Goal: Transaction & Acquisition: Book appointment/travel/reservation

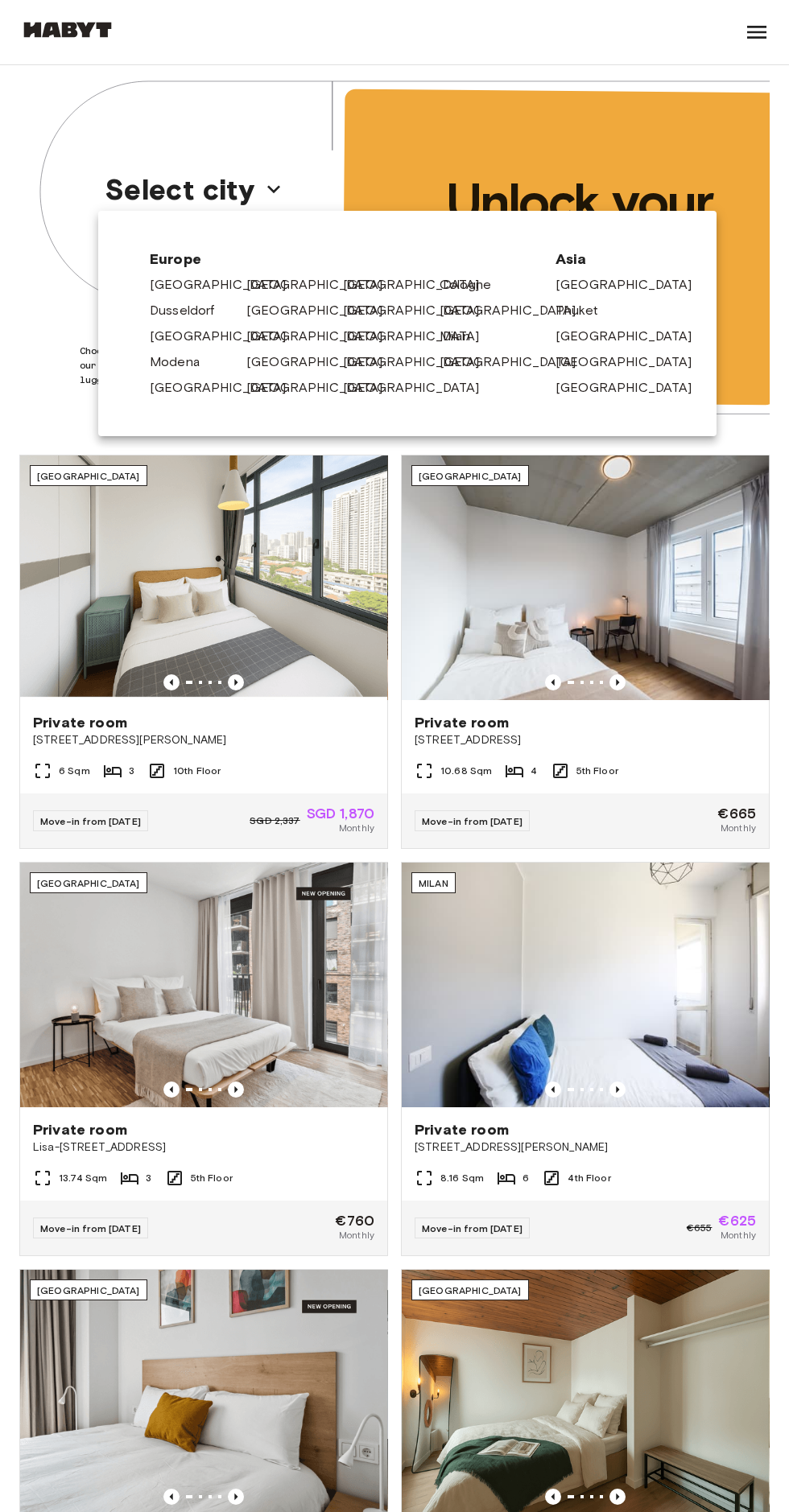
click at [199, 388] on link "[GEOGRAPHIC_DATA]" at bounding box center [226, 388] width 153 height 19
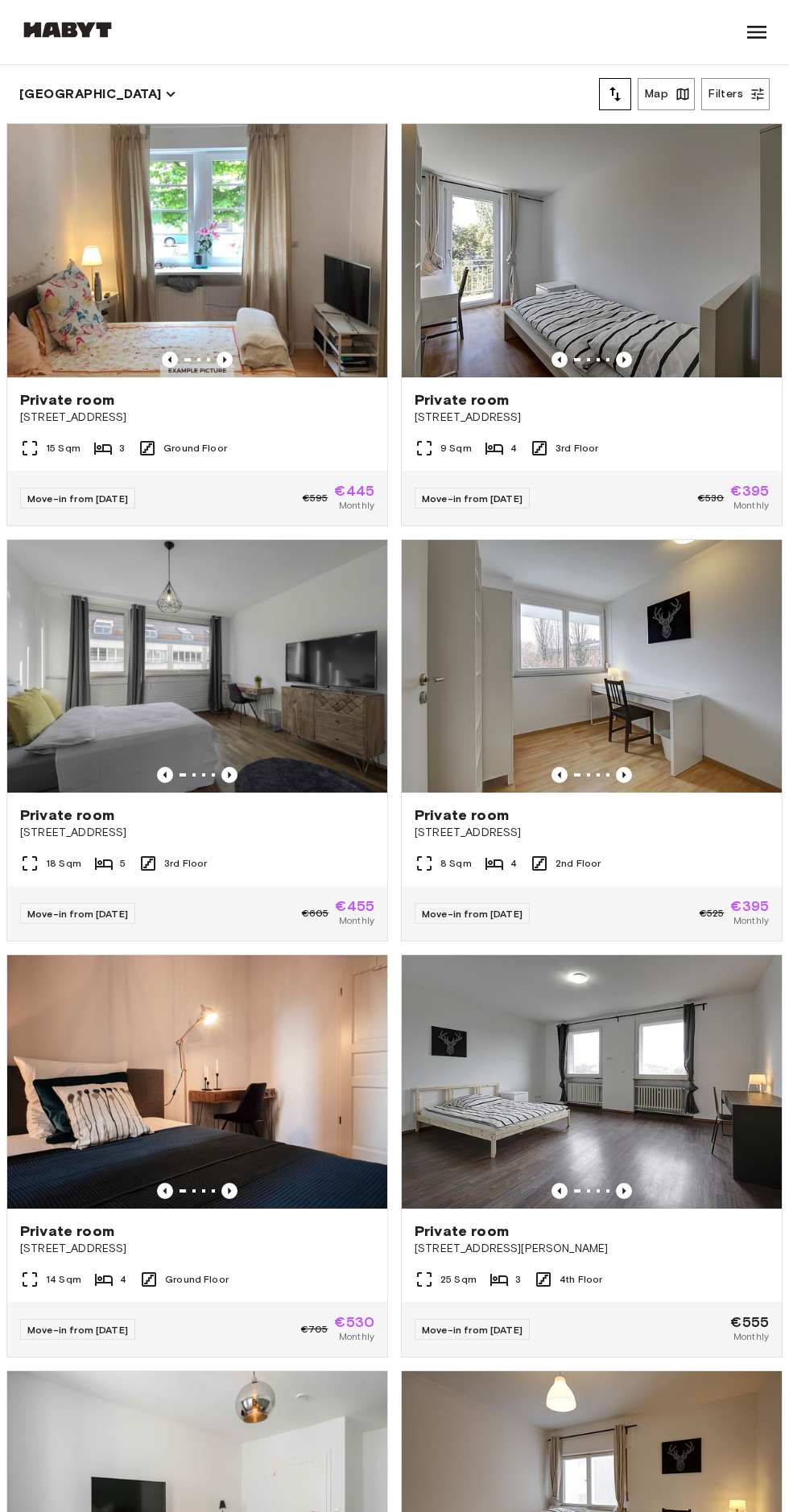
click at [757, 94] on icon "button" at bounding box center [757, 94] width 12 height 12
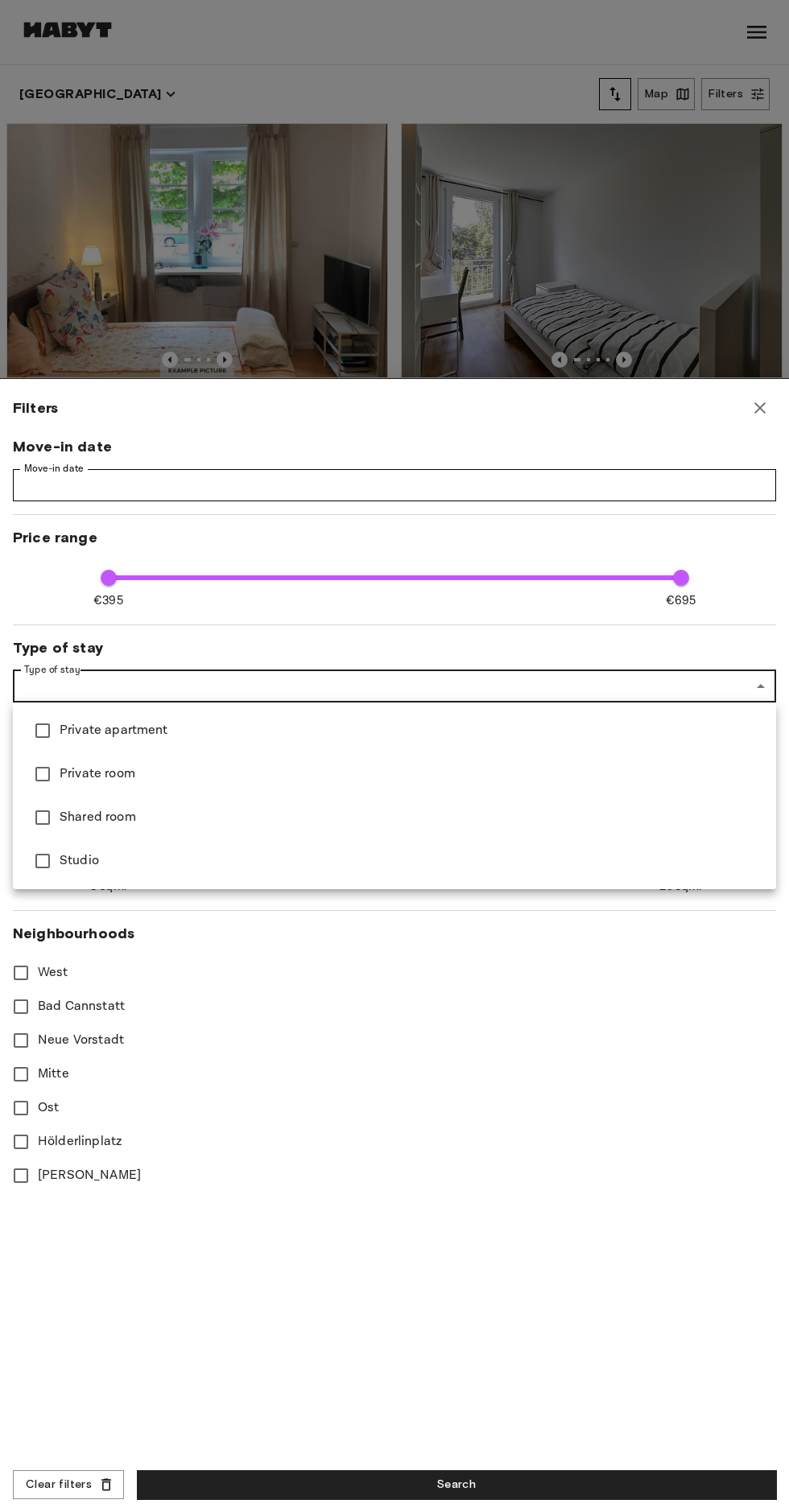
click at [180, 877] on li "Studio" at bounding box center [394, 861] width 763 height 44
type input "******"
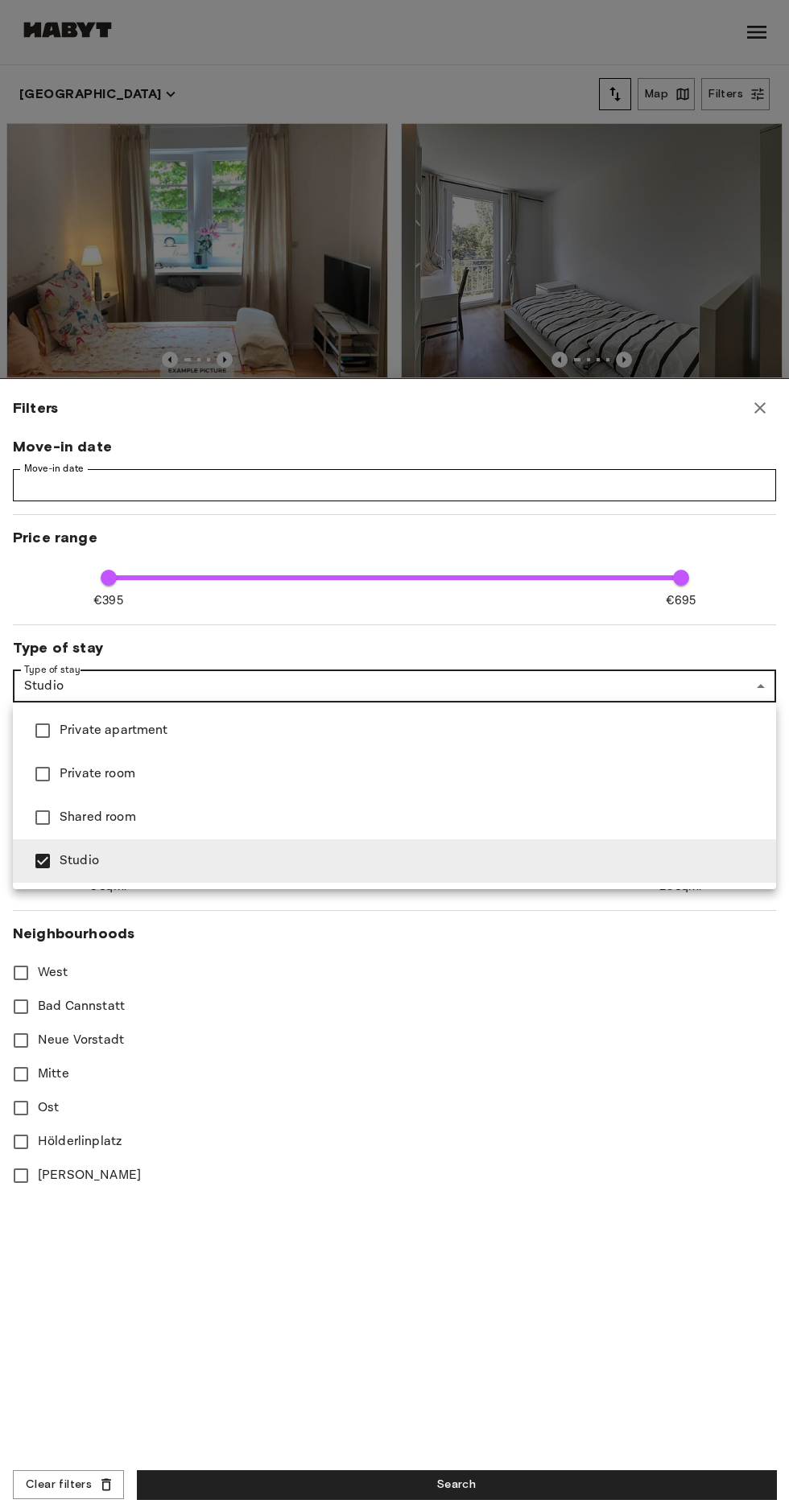
click at [509, 1460] on div at bounding box center [394, 756] width 789 height 1512
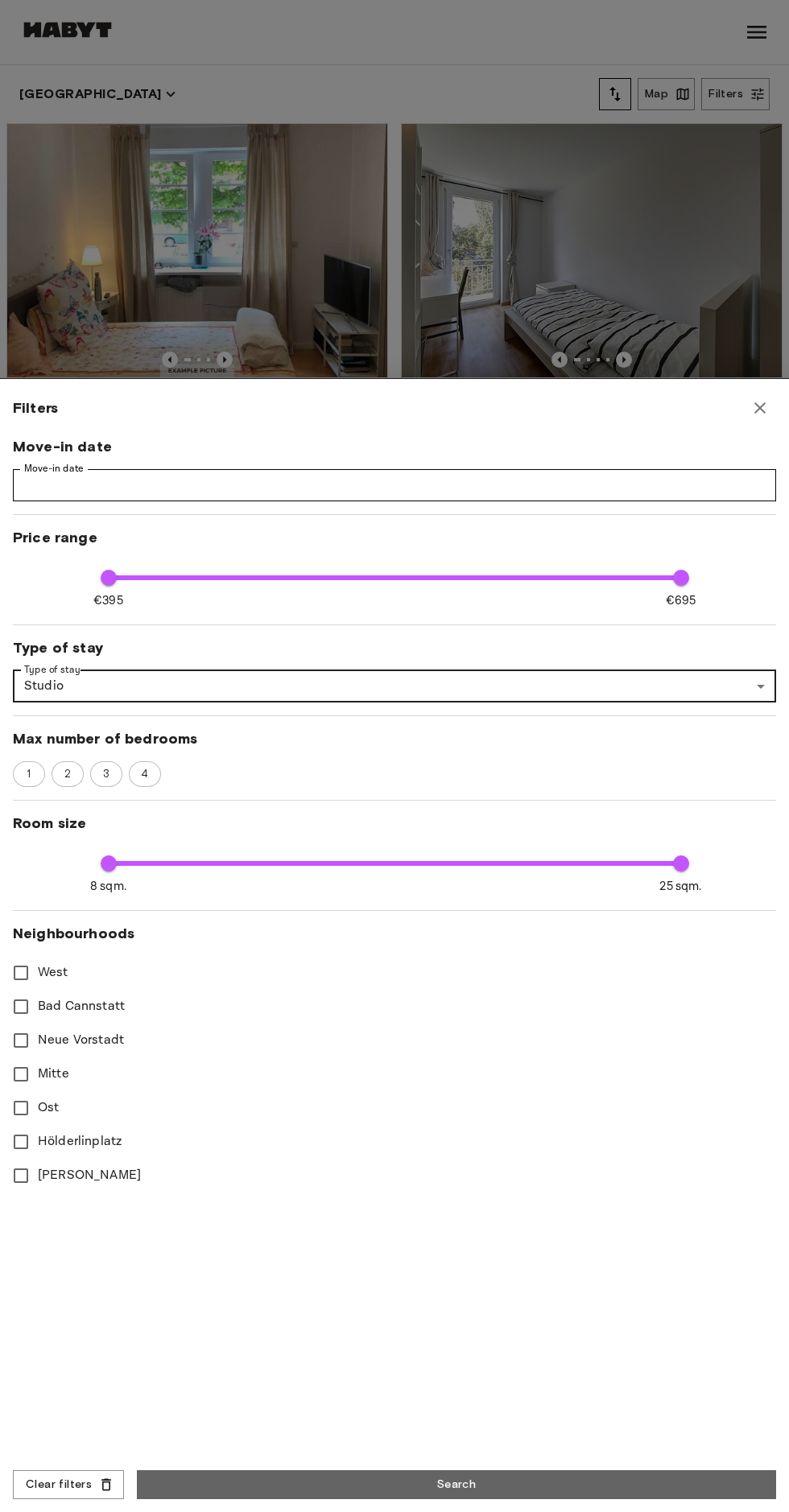
click at [466, 1476] on button "Search" at bounding box center [456, 1485] width 639 height 30
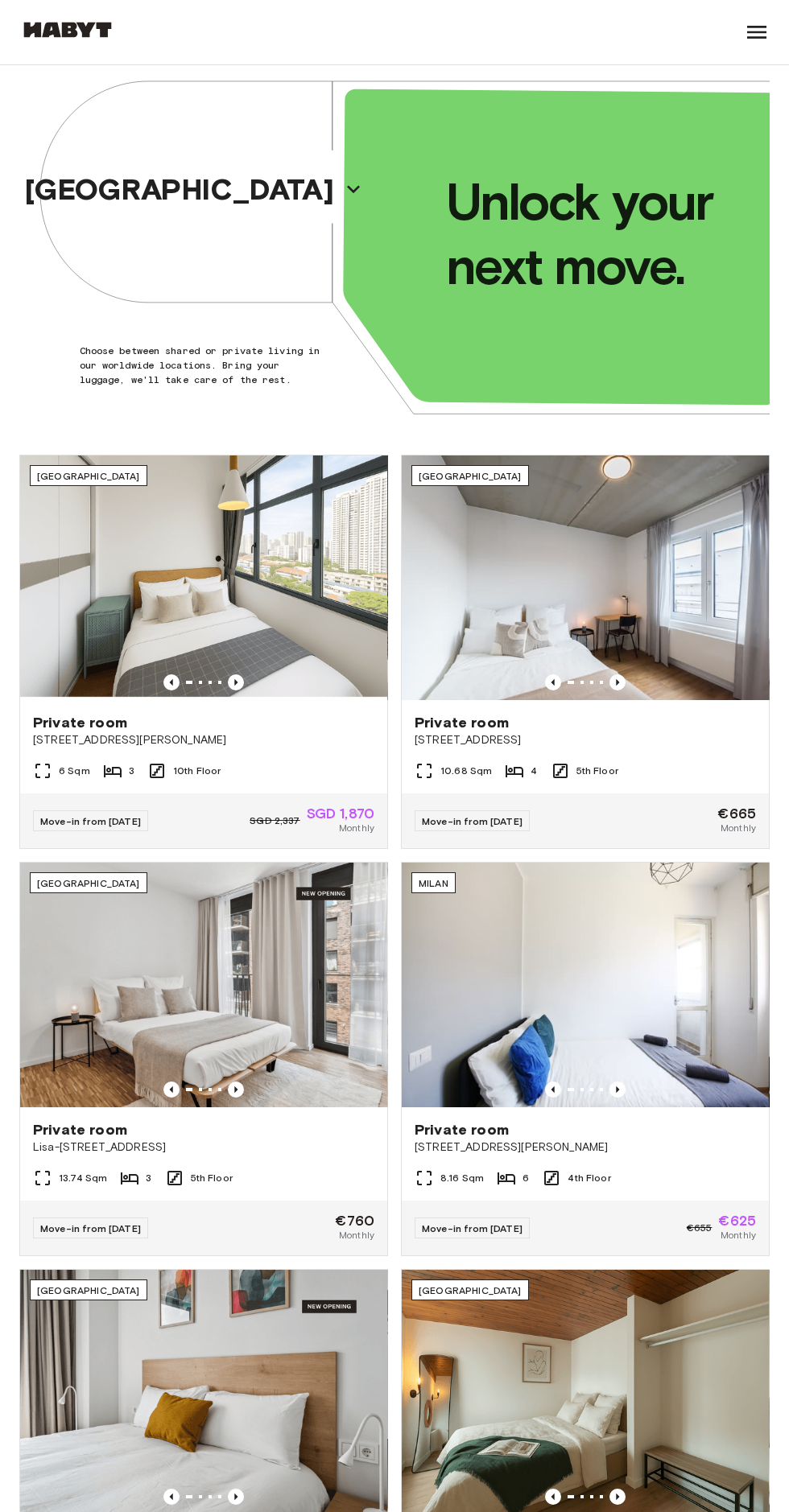
click at [340, 188] on icon "button" at bounding box center [353, 189] width 26 height 26
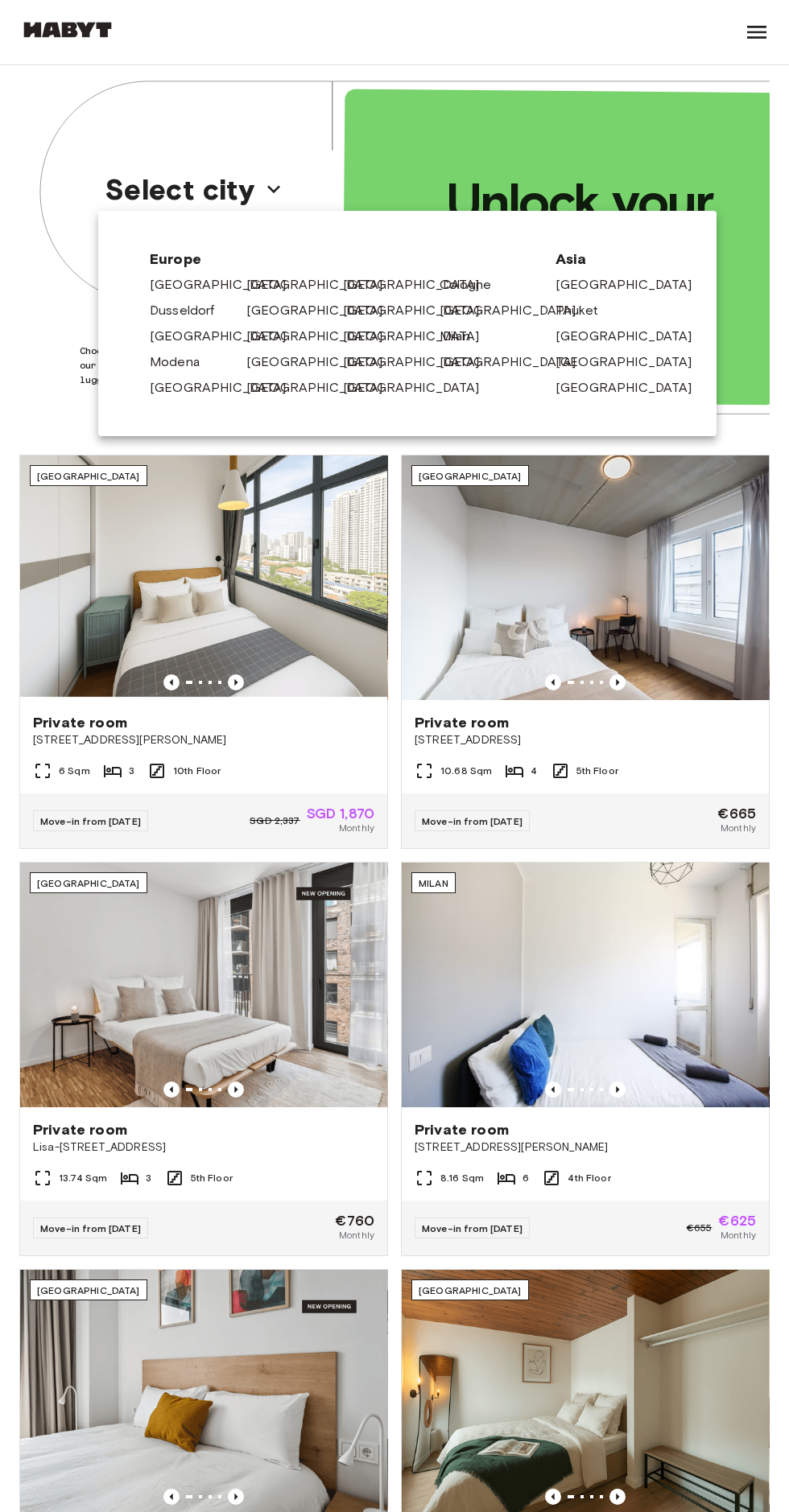
click at [270, 286] on link "[GEOGRAPHIC_DATA]" at bounding box center [323, 285] width 153 height 19
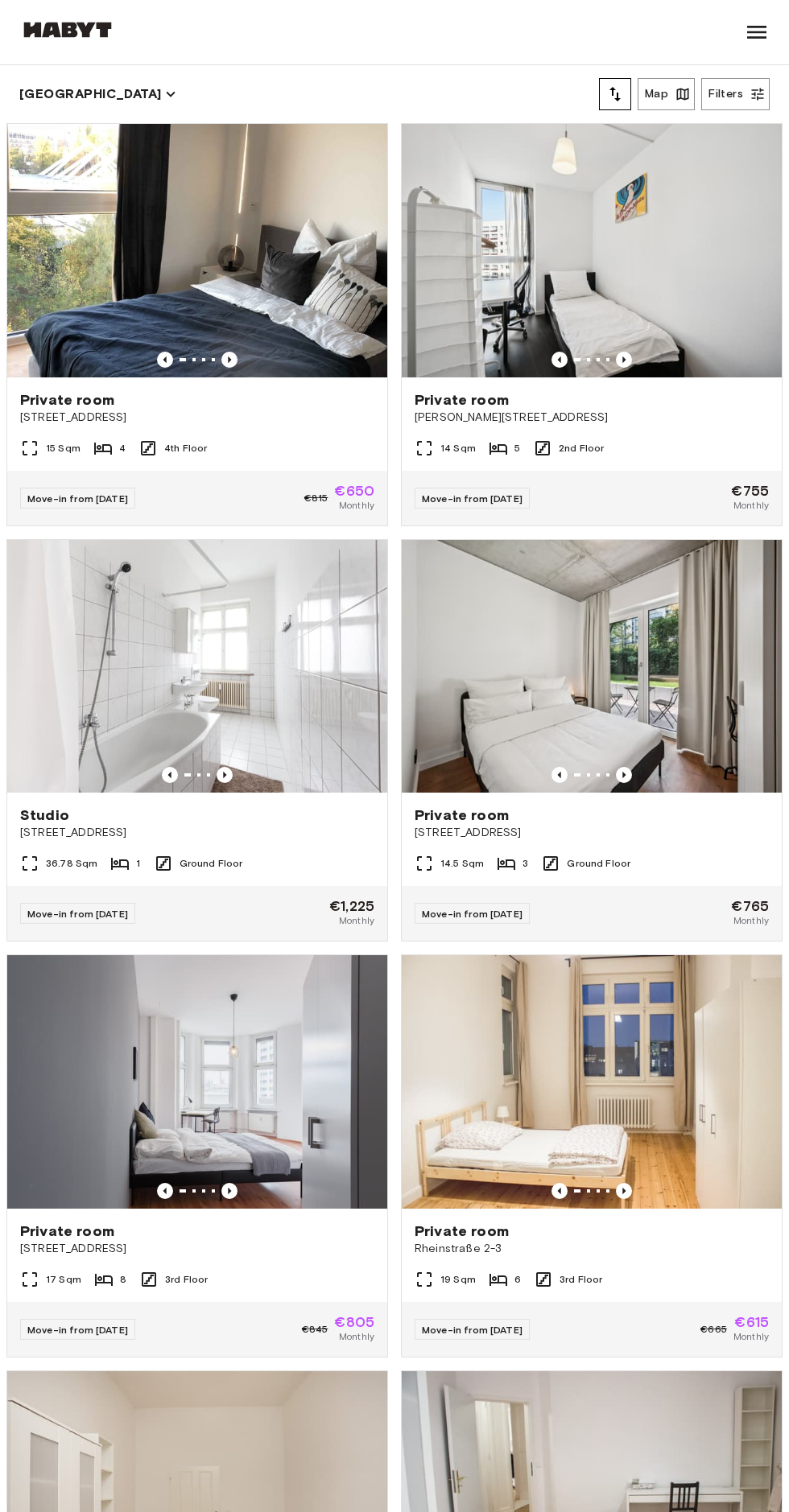
click at [725, 94] on button "Filters" at bounding box center [735, 94] width 69 height 32
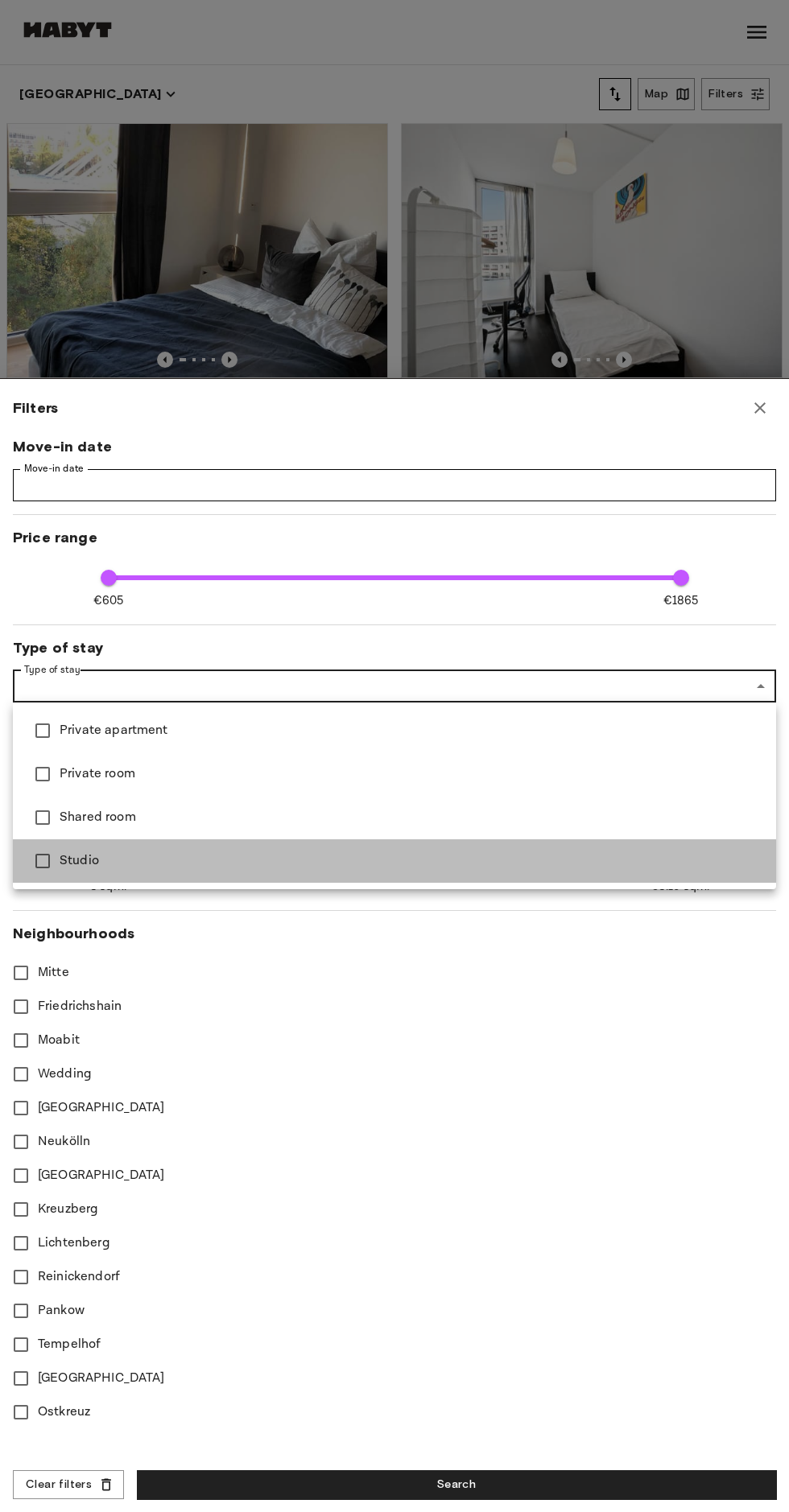
click at [210, 866] on span "Studio" at bounding box center [410, 861] width 703 height 19
type input "******"
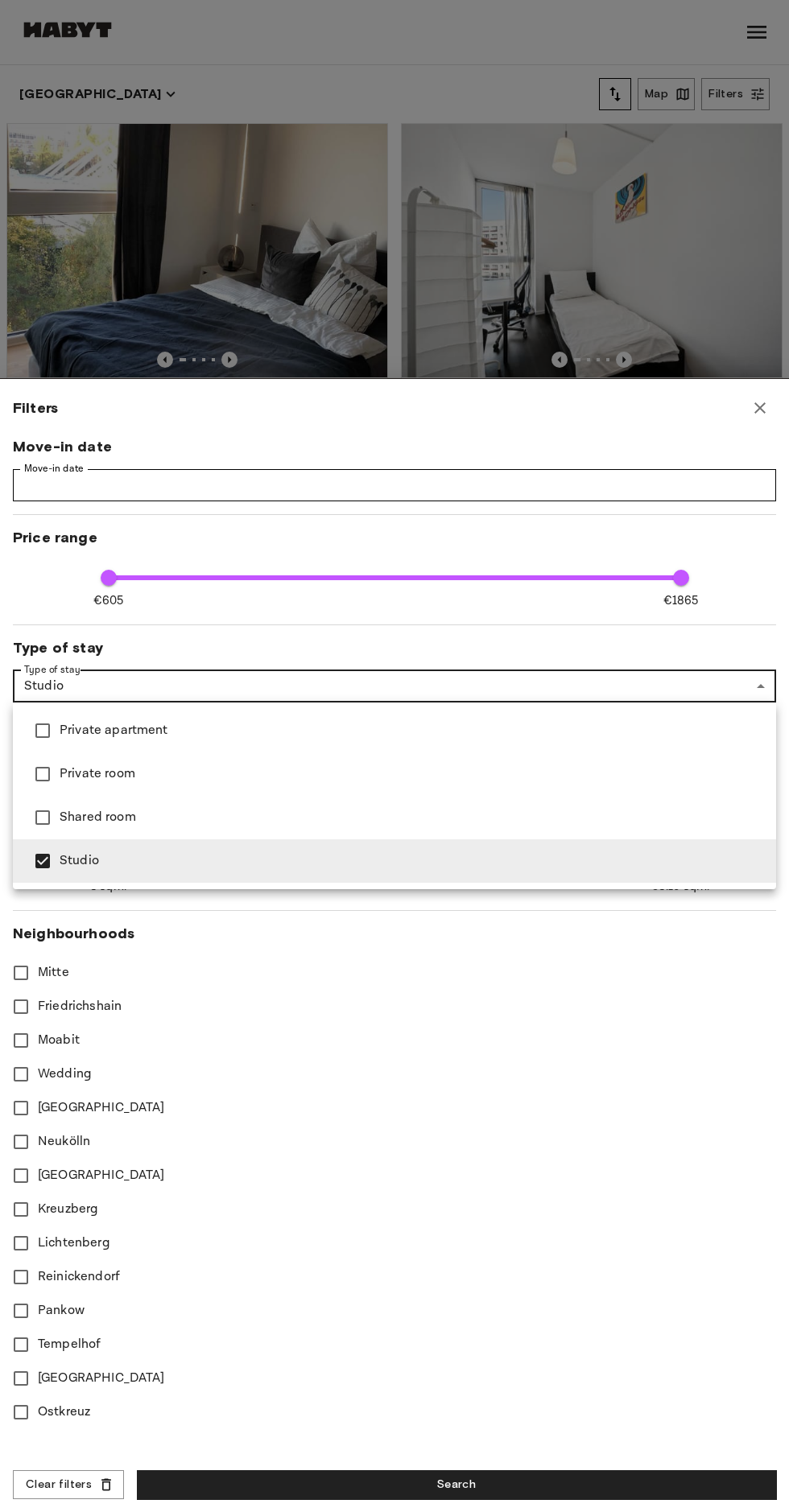
click at [428, 1481] on div at bounding box center [394, 756] width 789 height 1512
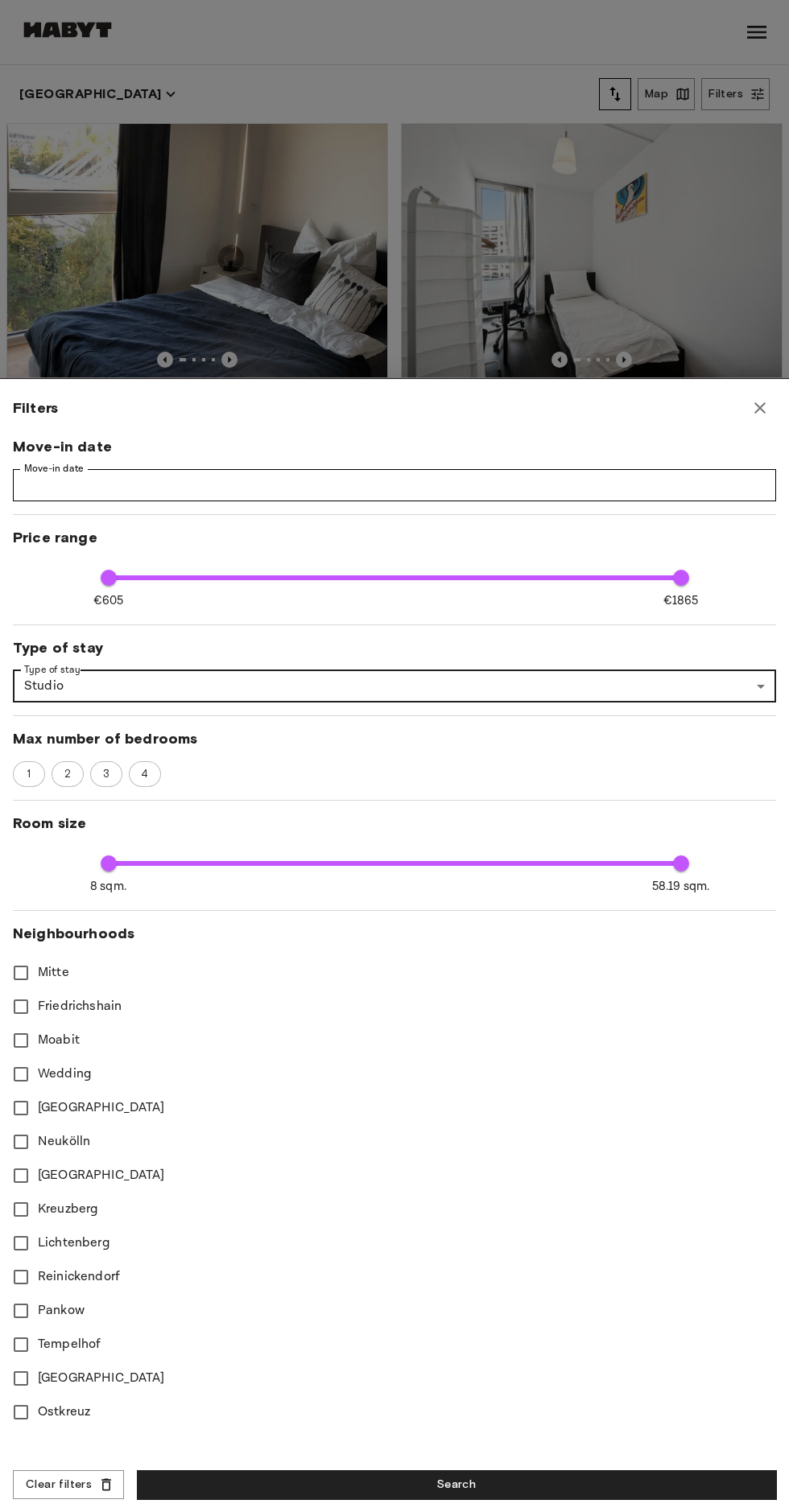
click at [495, 1500] on div "Filters Move-in date Move-in date Move-in date Price range €605 €1865 605 1865 …" at bounding box center [394, 945] width 789 height 1133
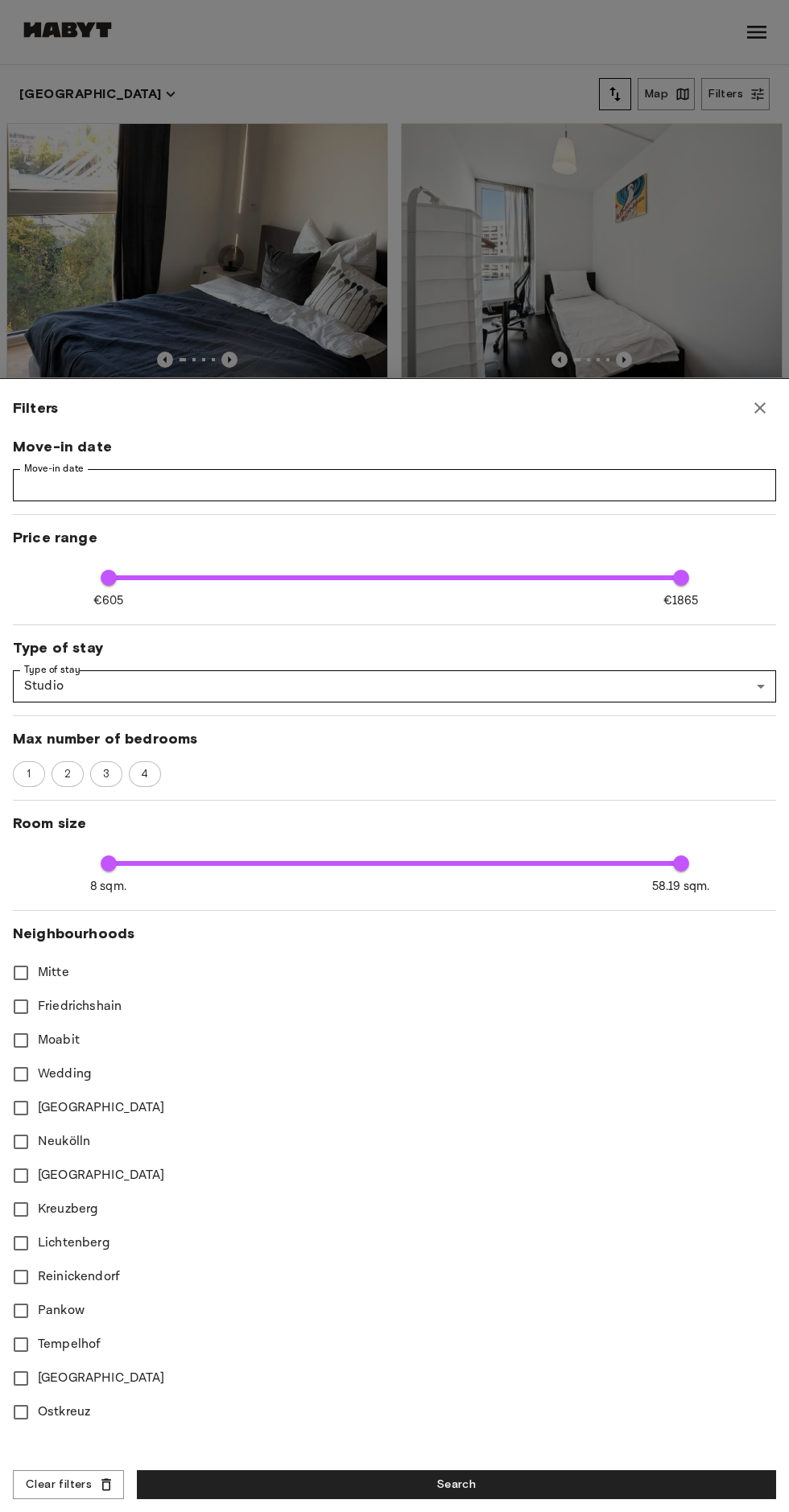
click at [482, 1486] on button "Search" at bounding box center [456, 1485] width 639 height 30
type input "**"
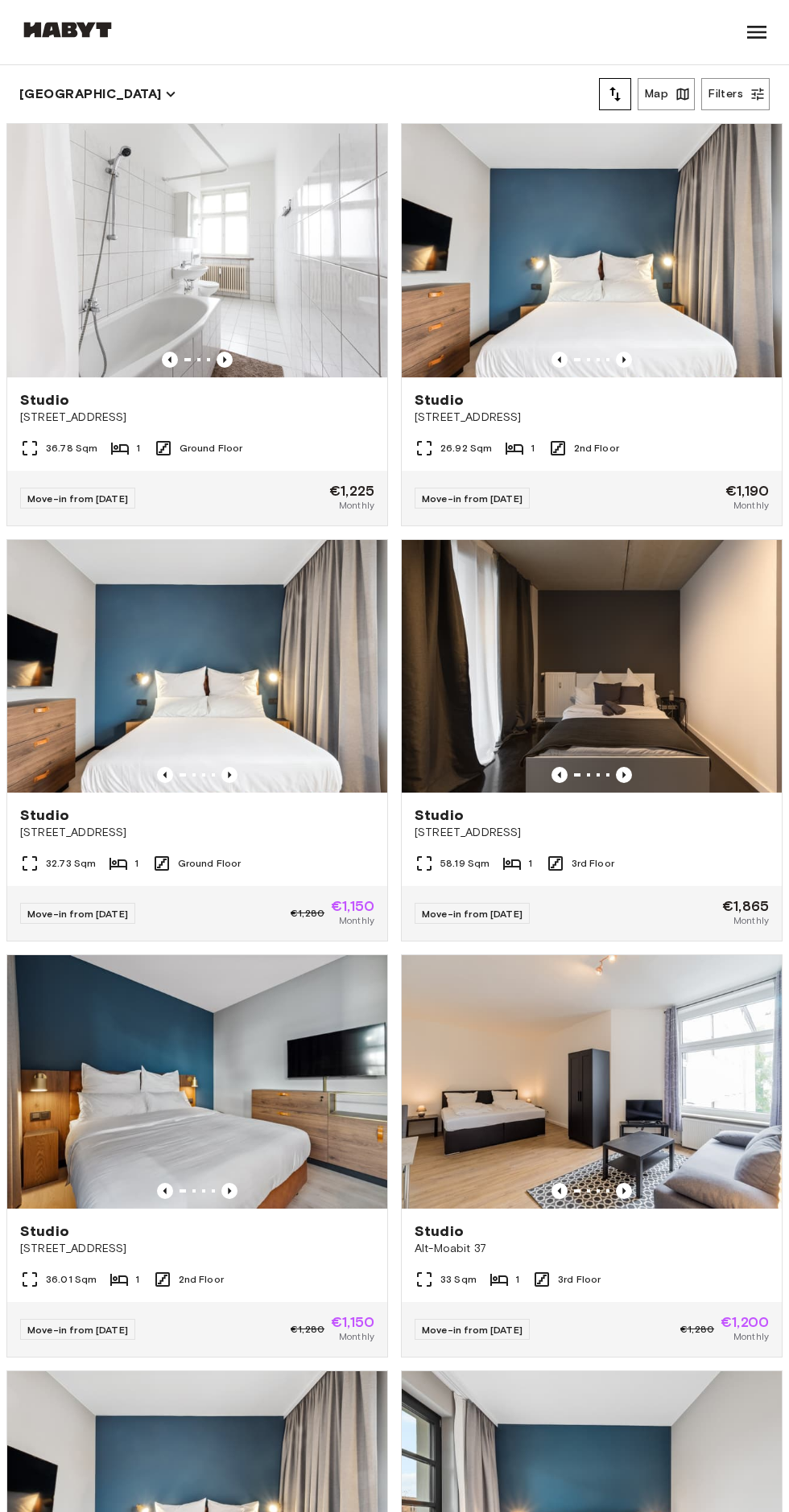
click at [735, 103] on button "Filters" at bounding box center [735, 94] width 69 height 32
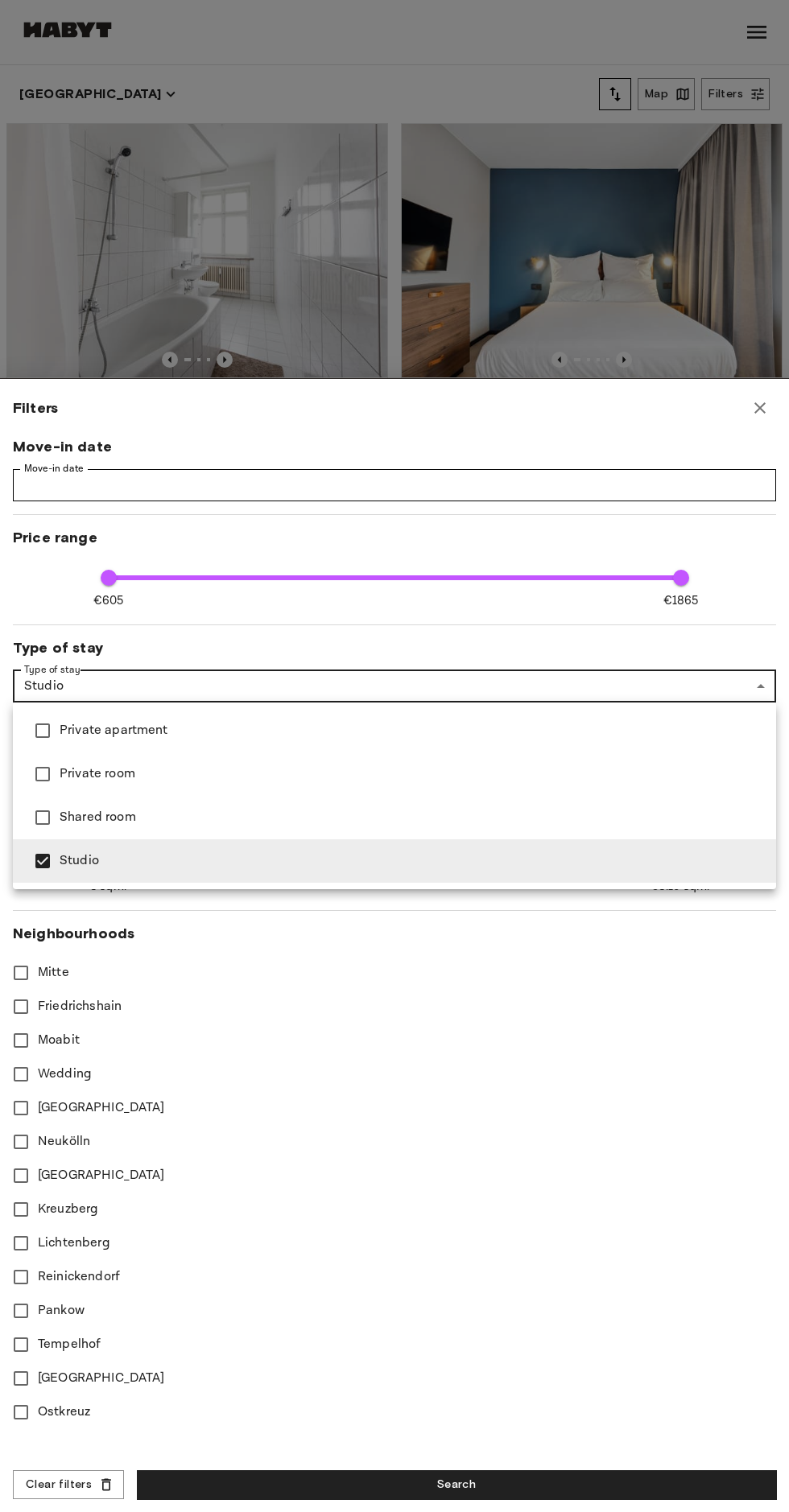
click at [161, 880] on li "Studio" at bounding box center [394, 861] width 763 height 44
type input "**"
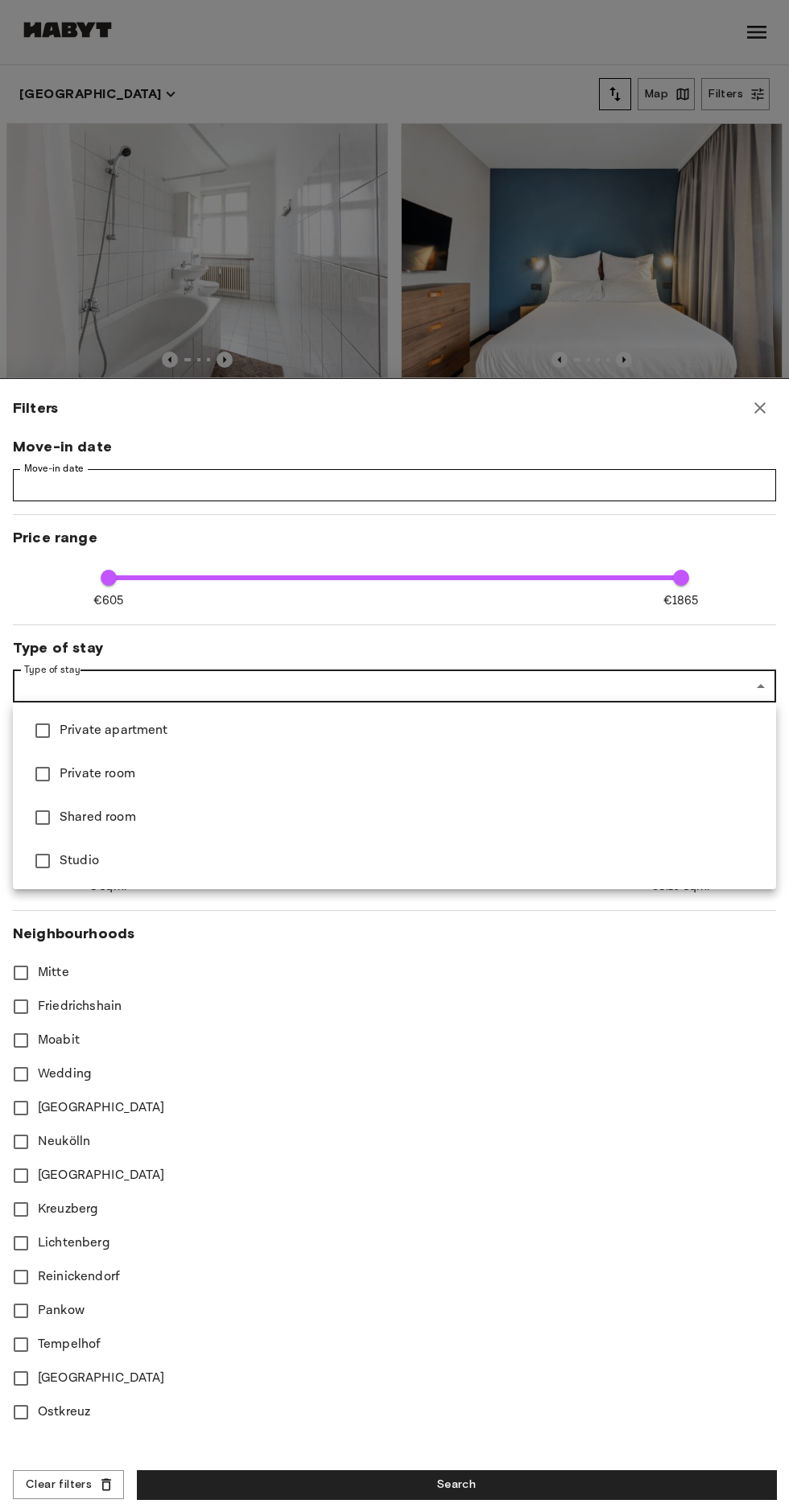
click at [163, 775] on span "Private room" at bounding box center [410, 774] width 703 height 19
type input "**********"
type input "**"
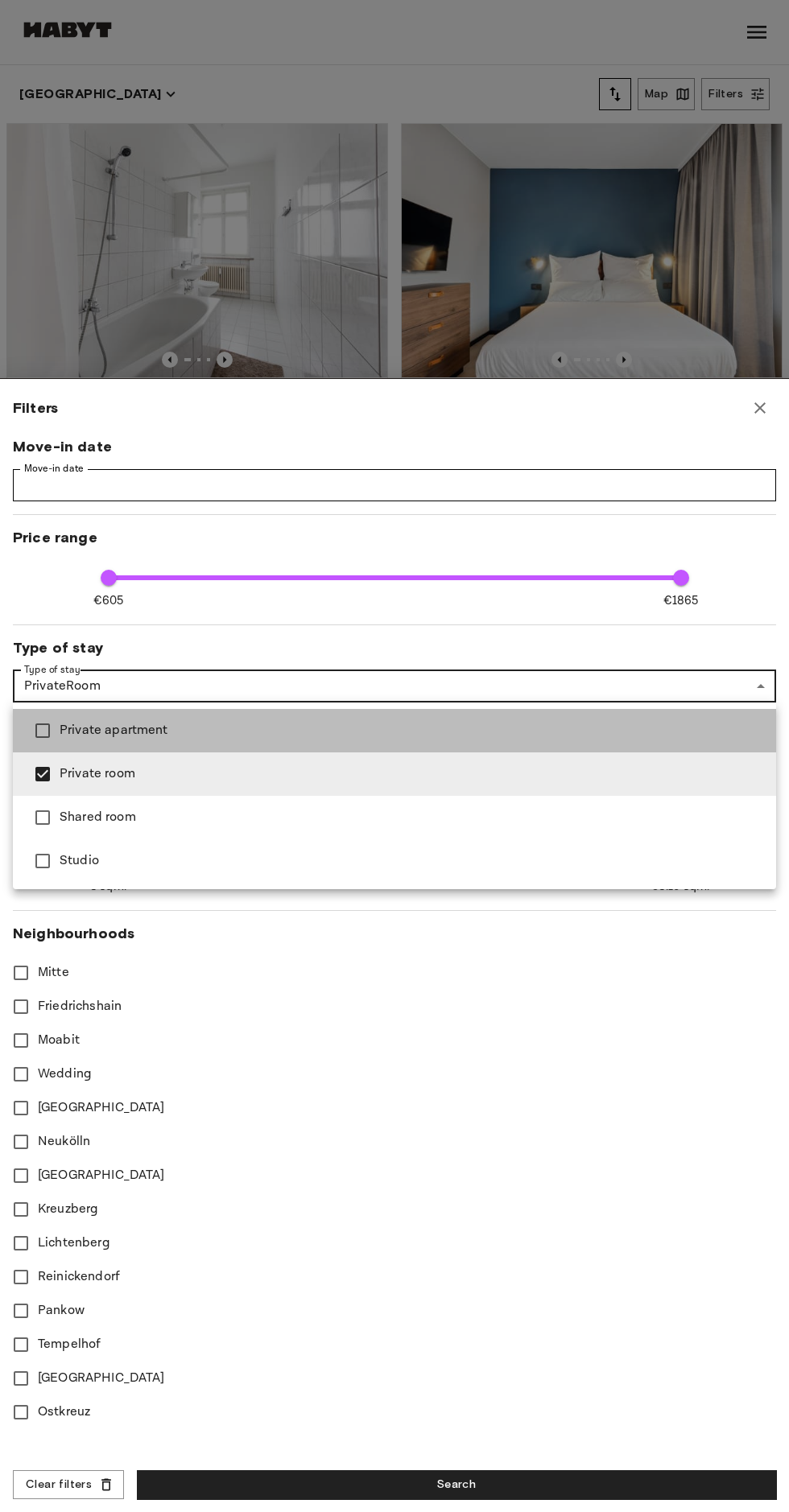
click at [194, 727] on span "Private apartment" at bounding box center [410, 731] width 703 height 19
type input "**********"
type input "**"
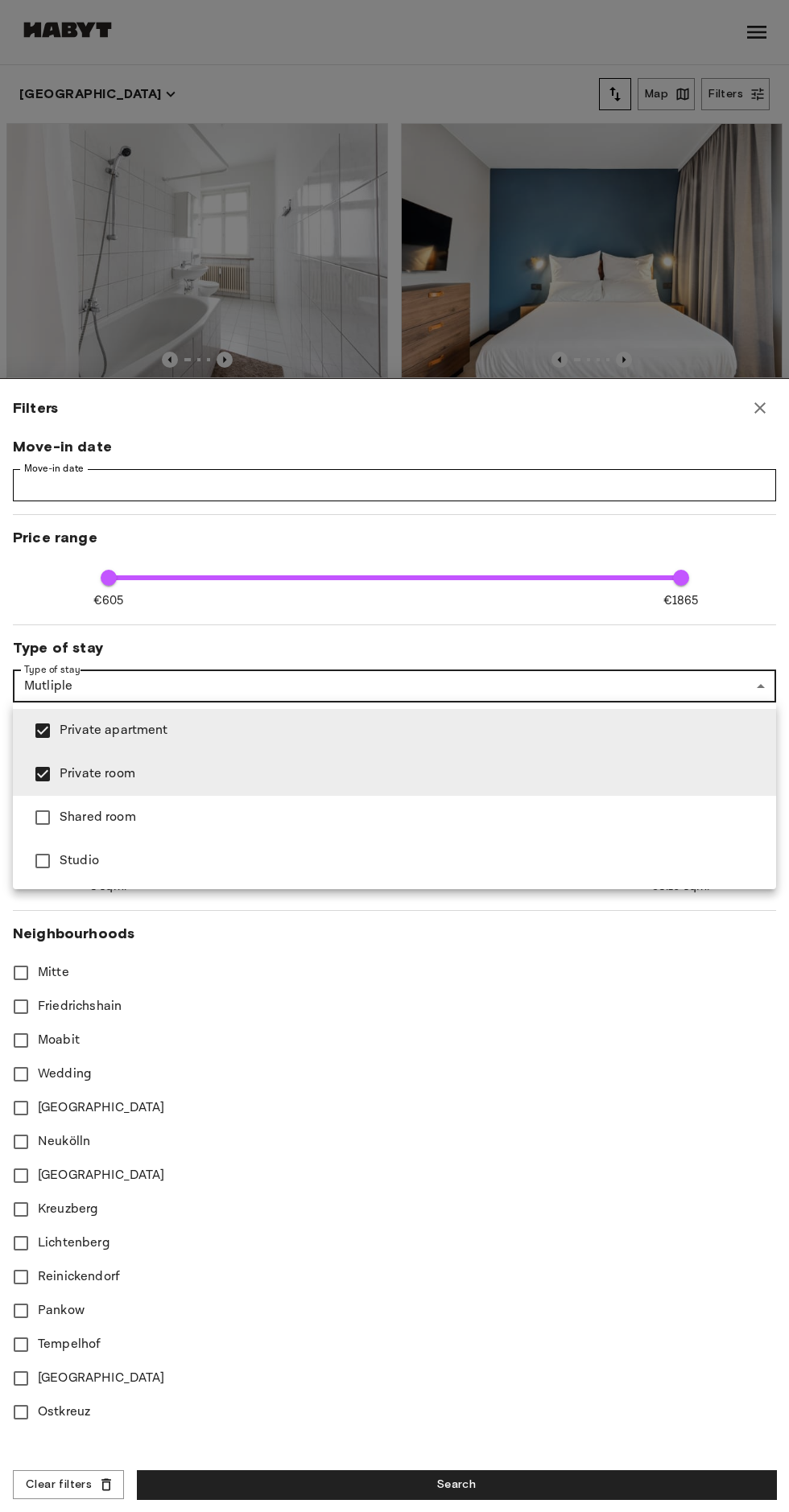
click at [514, 1482] on div at bounding box center [394, 756] width 789 height 1512
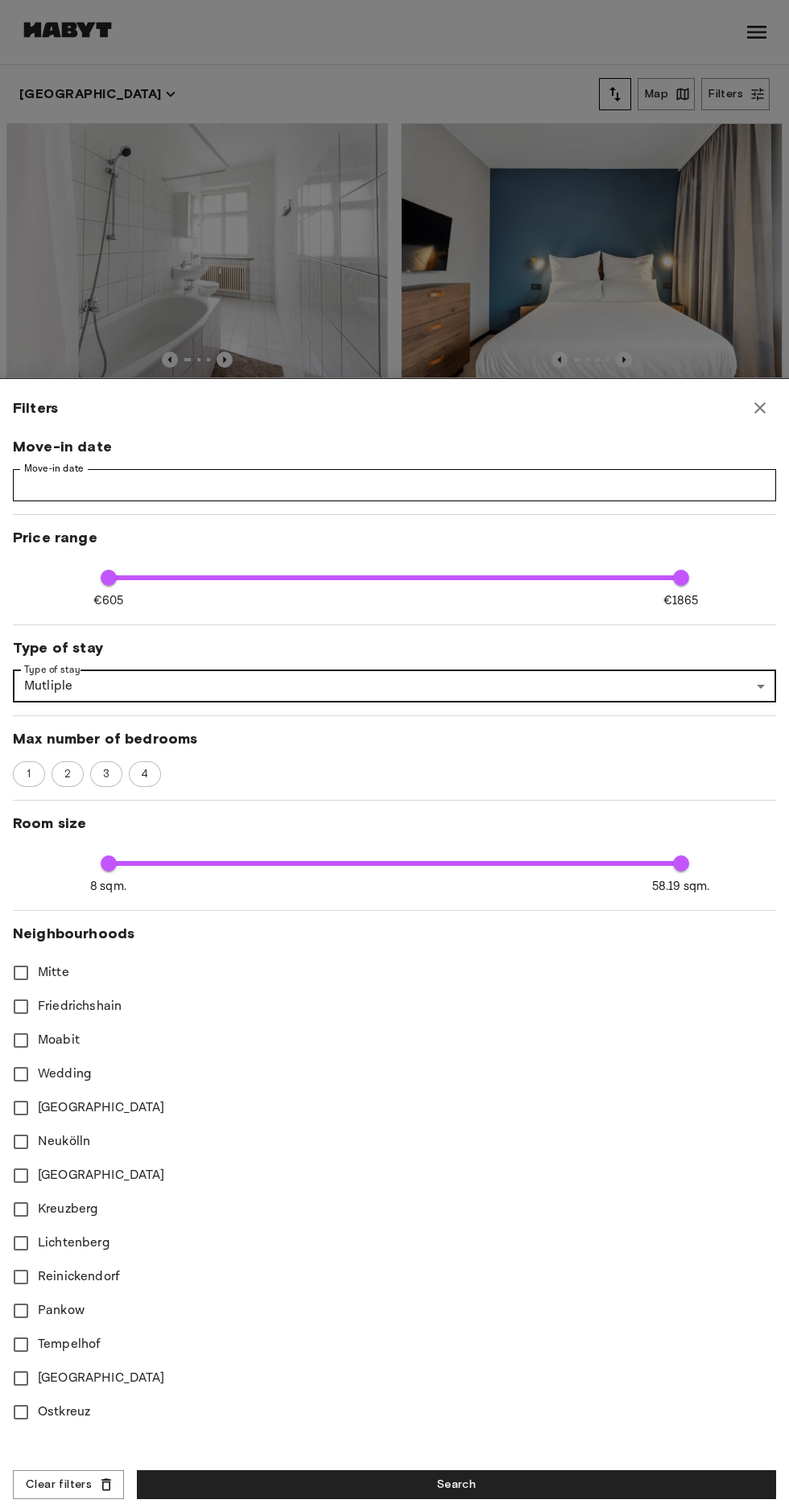
click at [489, 1481] on button "Search" at bounding box center [456, 1485] width 639 height 30
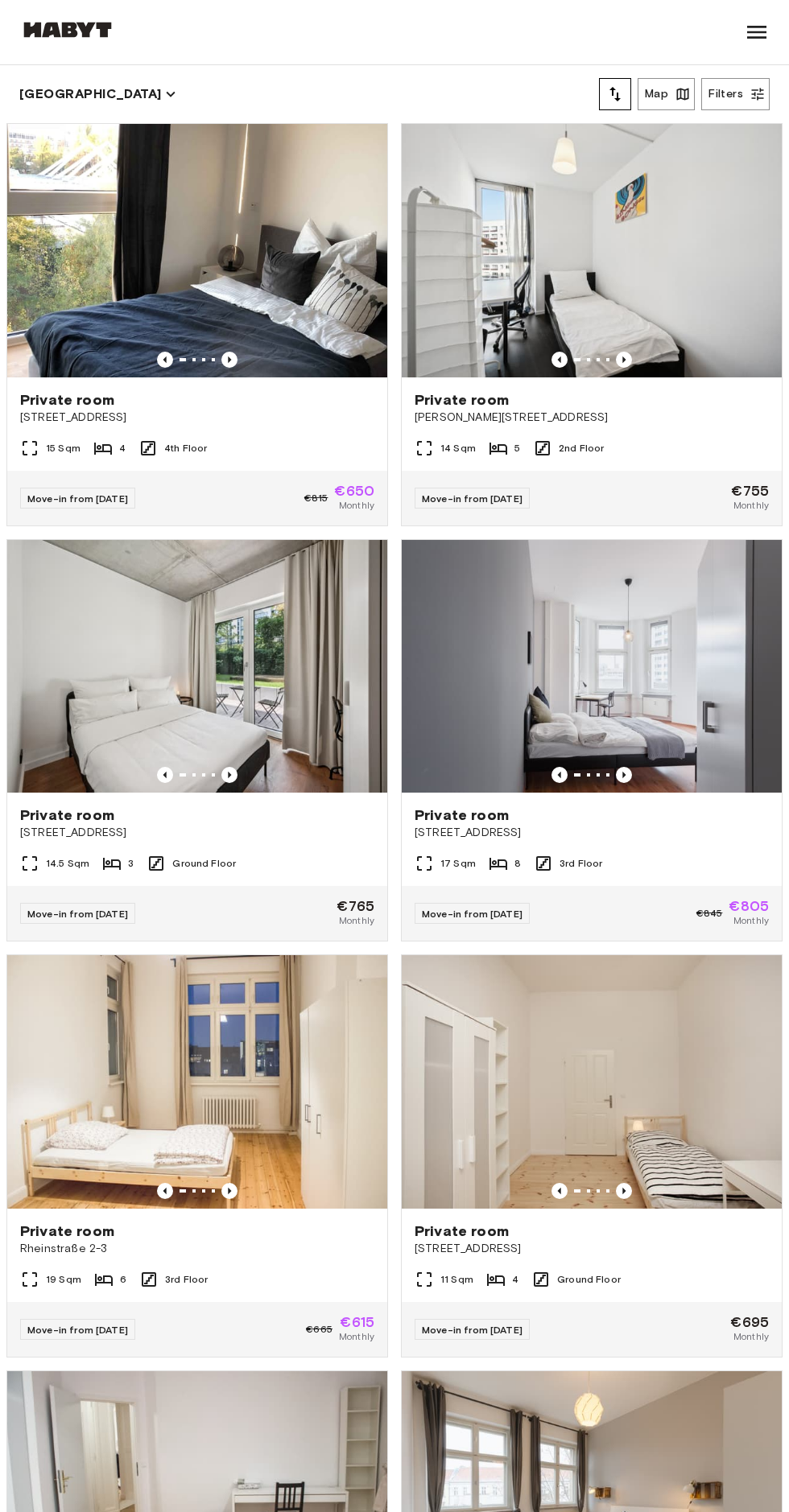
click at [689, 816] on div "Private room" at bounding box center [592, 815] width 354 height 19
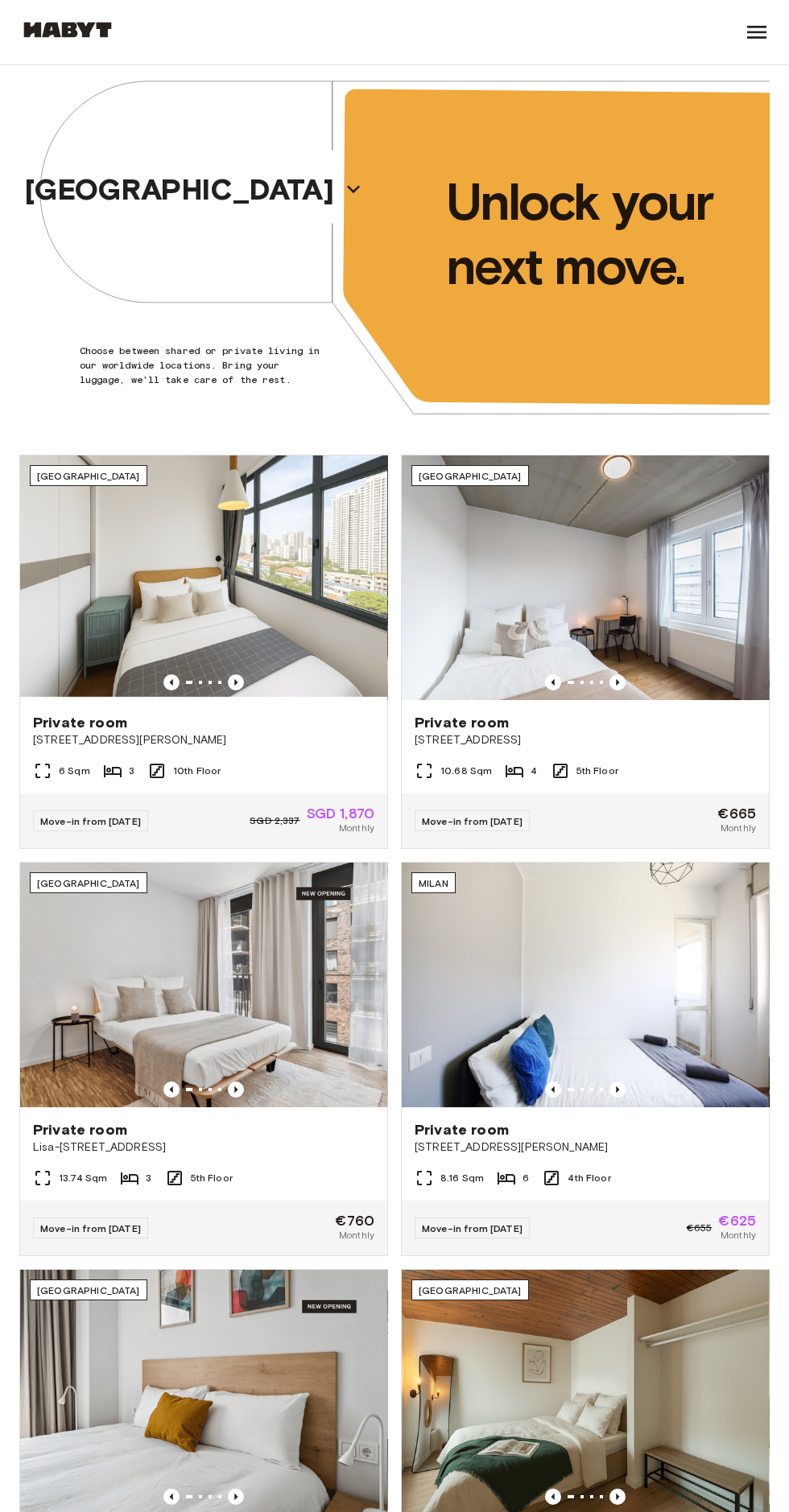
click at [340, 198] on icon "button" at bounding box center [353, 189] width 26 height 26
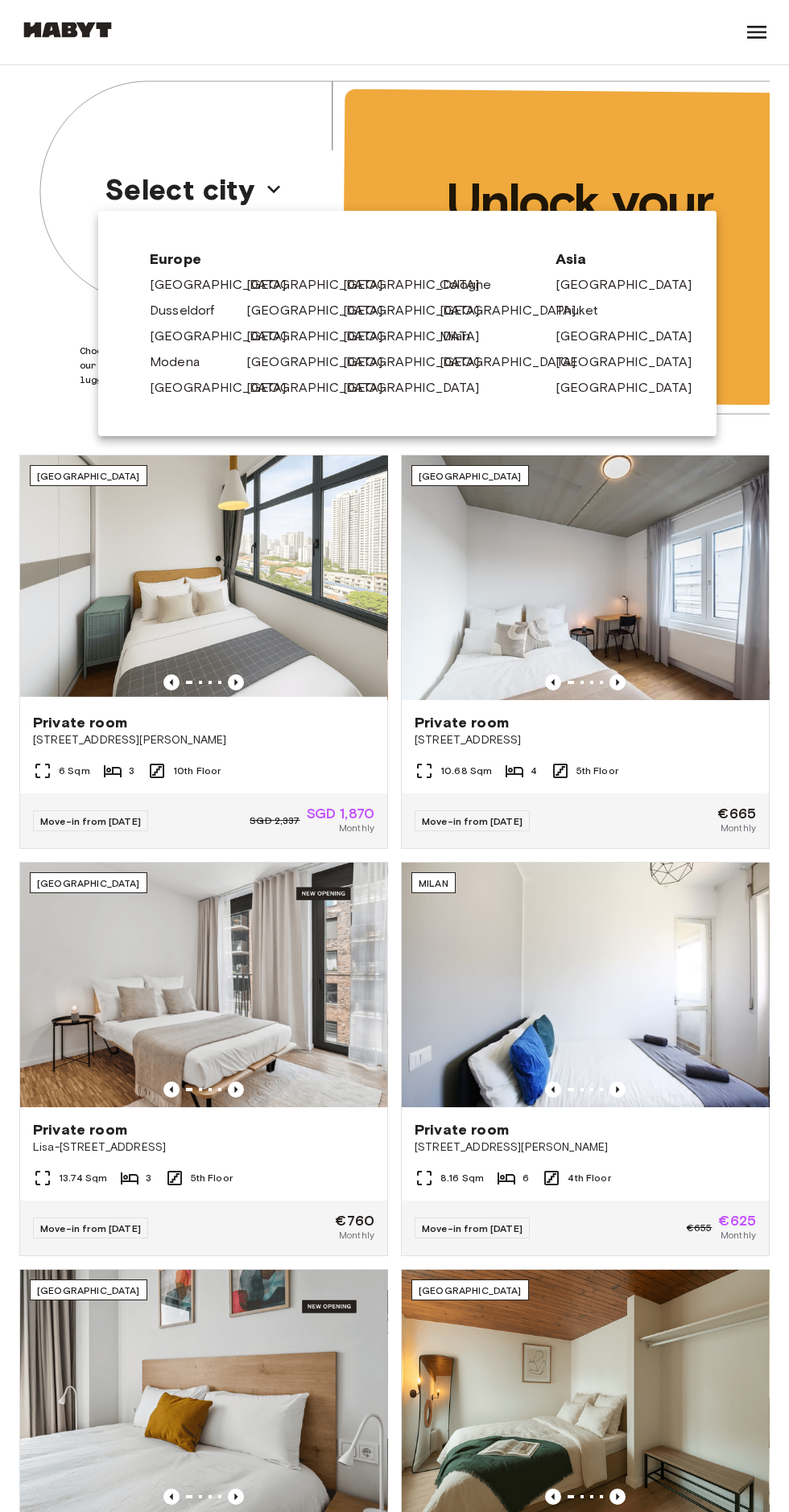
click at [283, 369] on link "[GEOGRAPHIC_DATA]" at bounding box center [323, 362] width 153 height 19
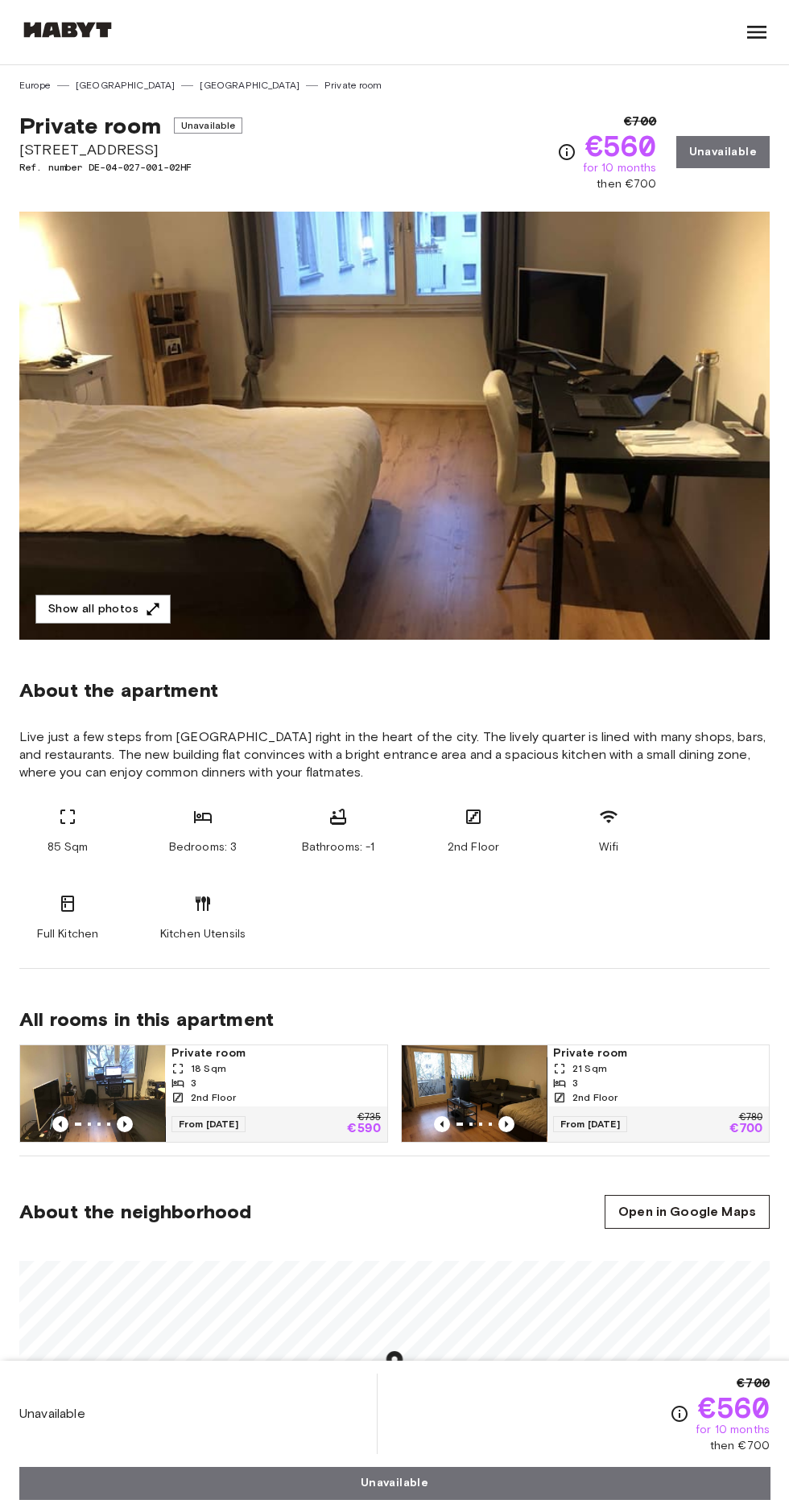
click at [199, 85] on link "[GEOGRAPHIC_DATA]" at bounding box center [249, 85] width 100 height 15
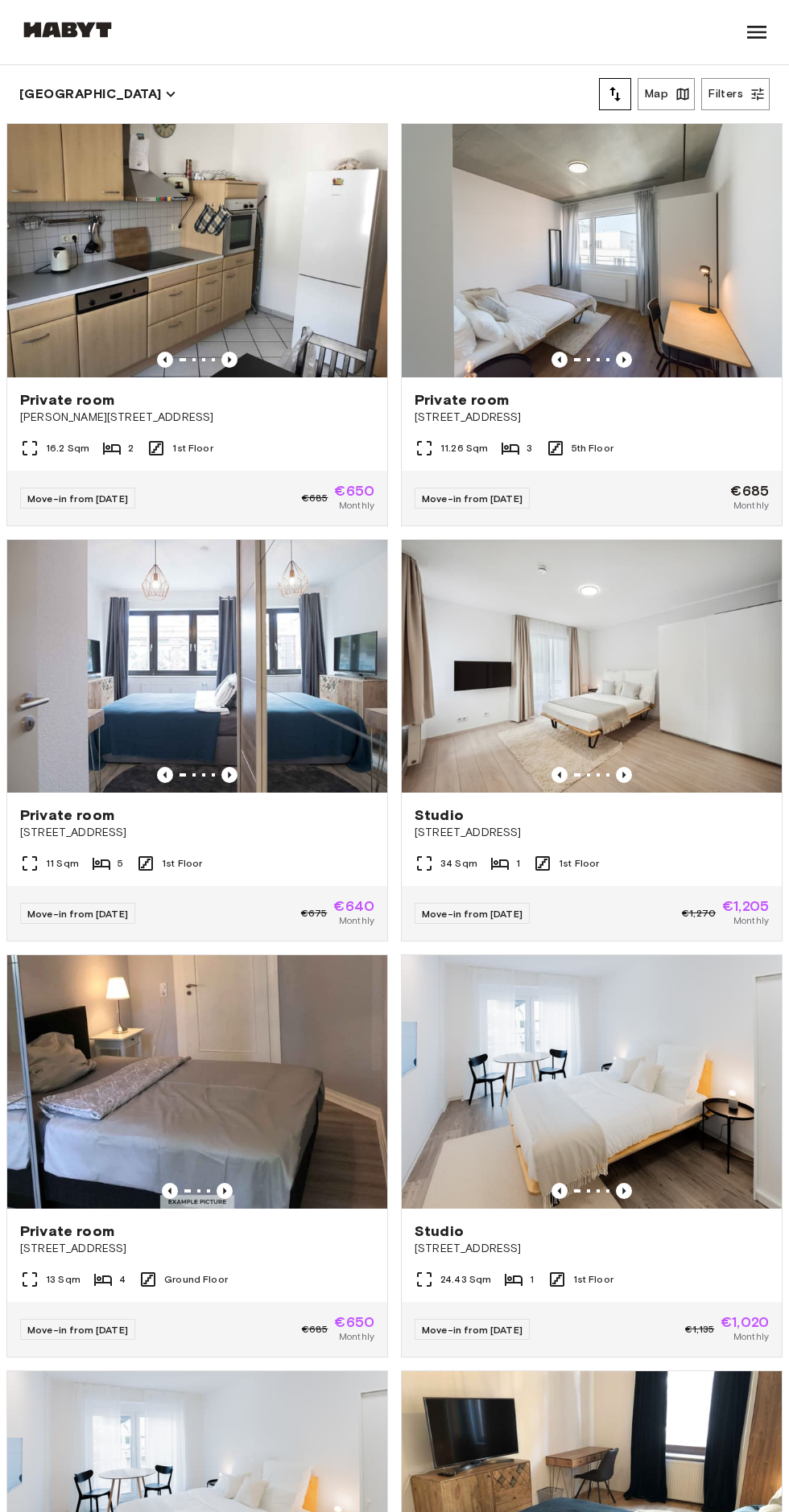
click at [165, 472] on div "Move-in from 22 Sep 25 €685 €650 Monthly" at bounding box center [197, 498] width 379 height 55
click at [504, 495] on span "Move-in from 04 Oct 25" at bounding box center [471, 499] width 100 height 12
click at [313, 859] on div "11 Sqm 5 1st Floor" at bounding box center [197, 870] width 379 height 32
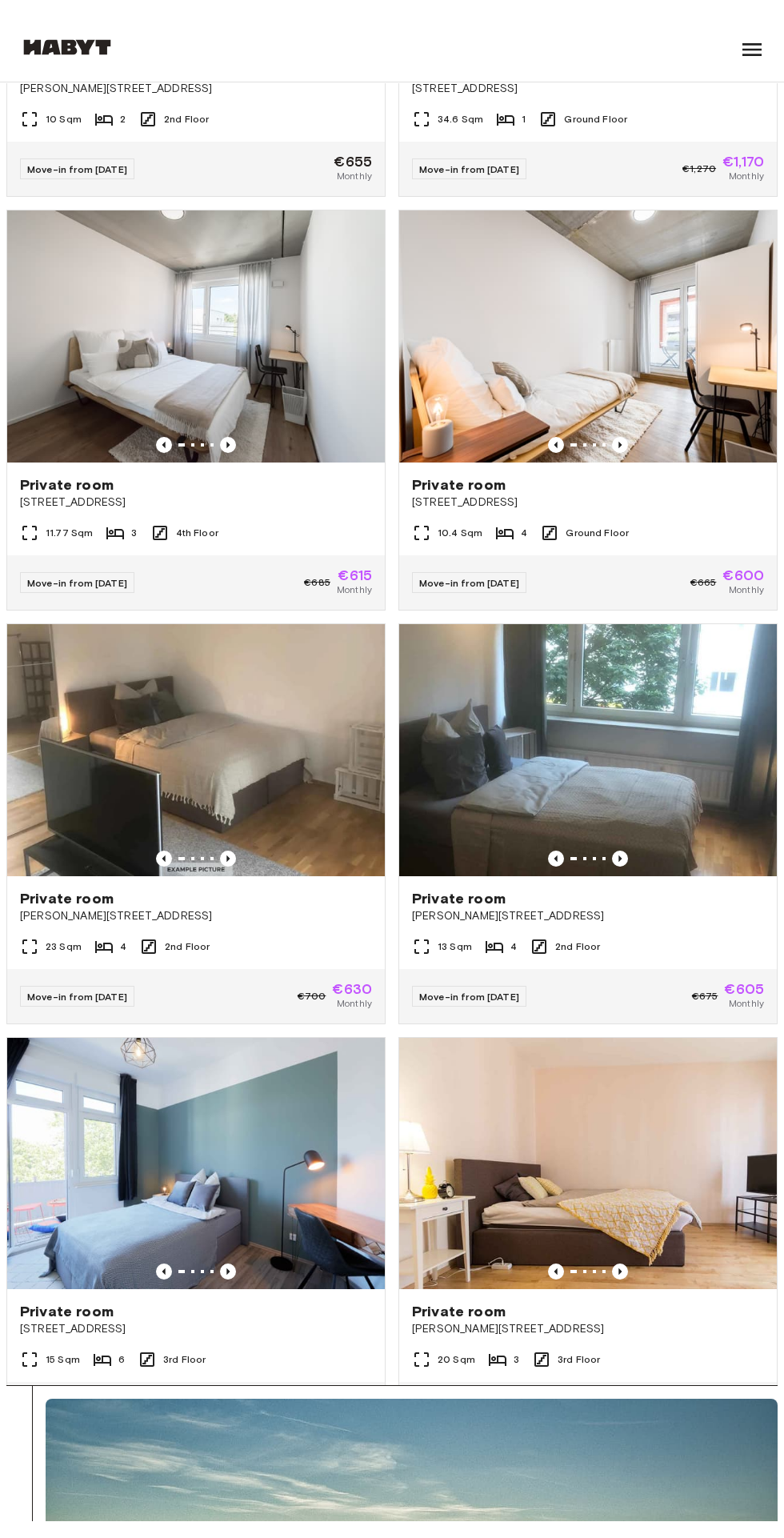
scroll to position [1858, 0]
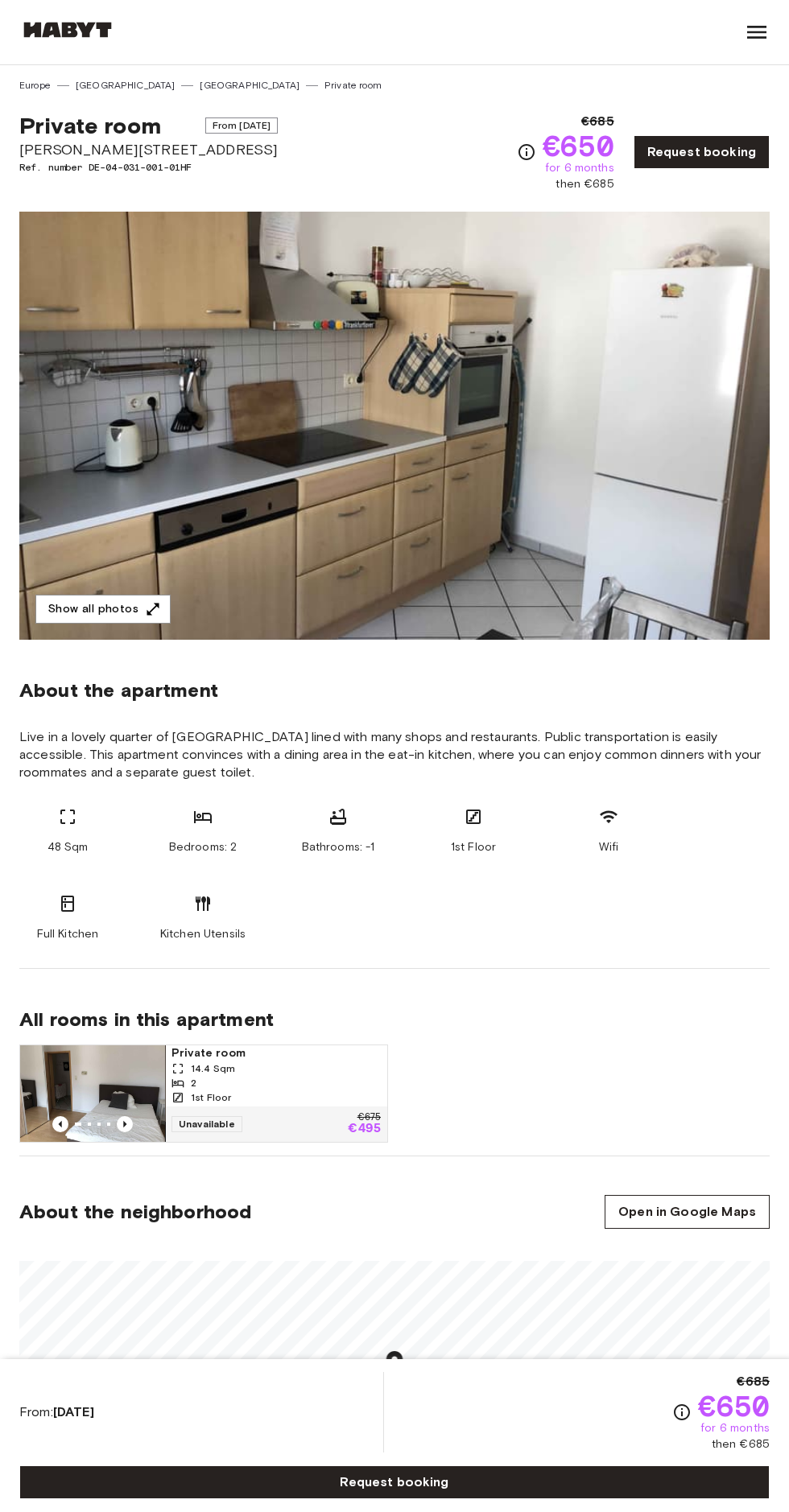
click at [116, 609] on button "Show all photos" at bounding box center [102, 610] width 135 height 30
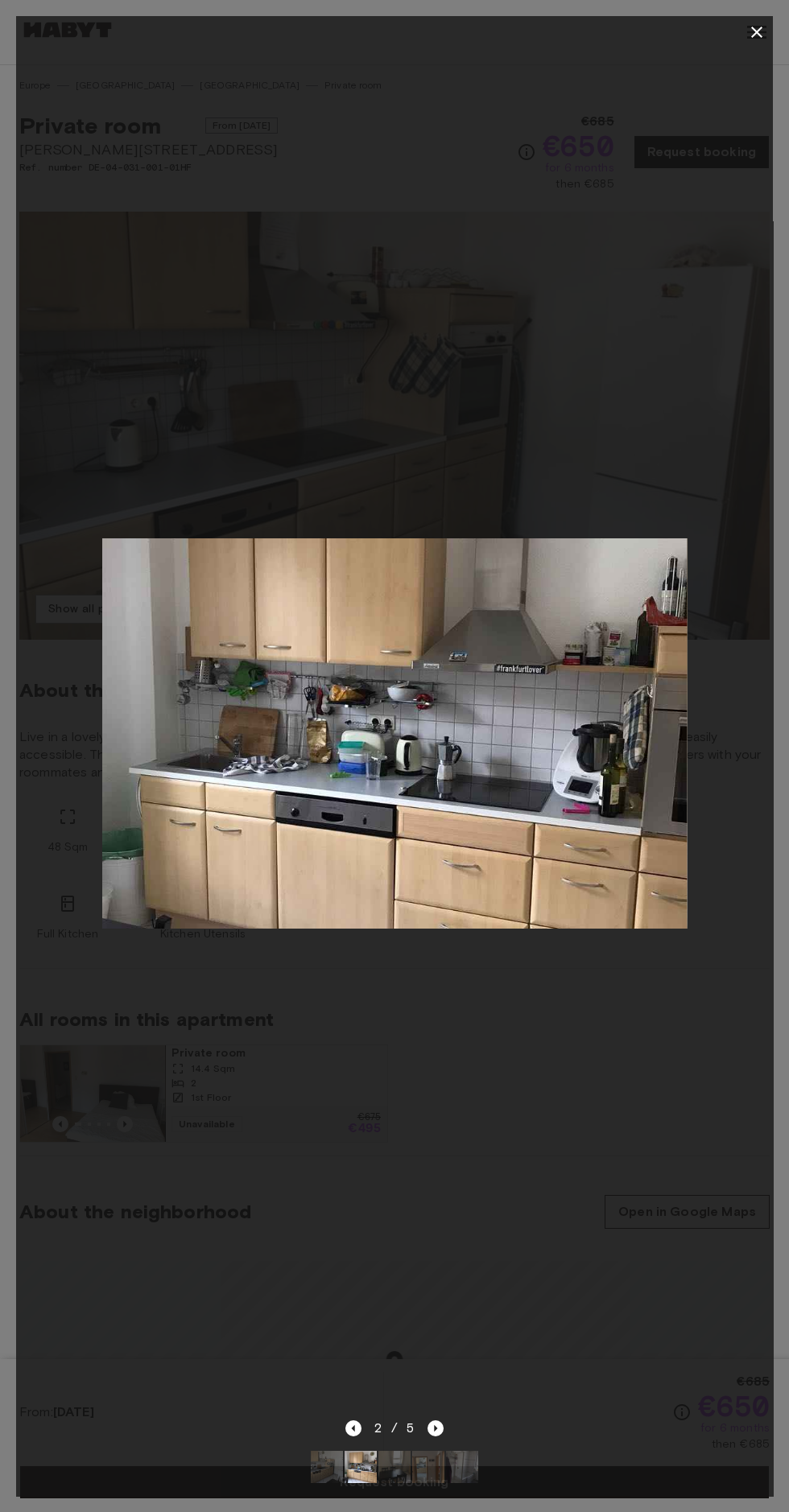
click at [743, 30] on button "button" at bounding box center [756, 32] width 32 height 32
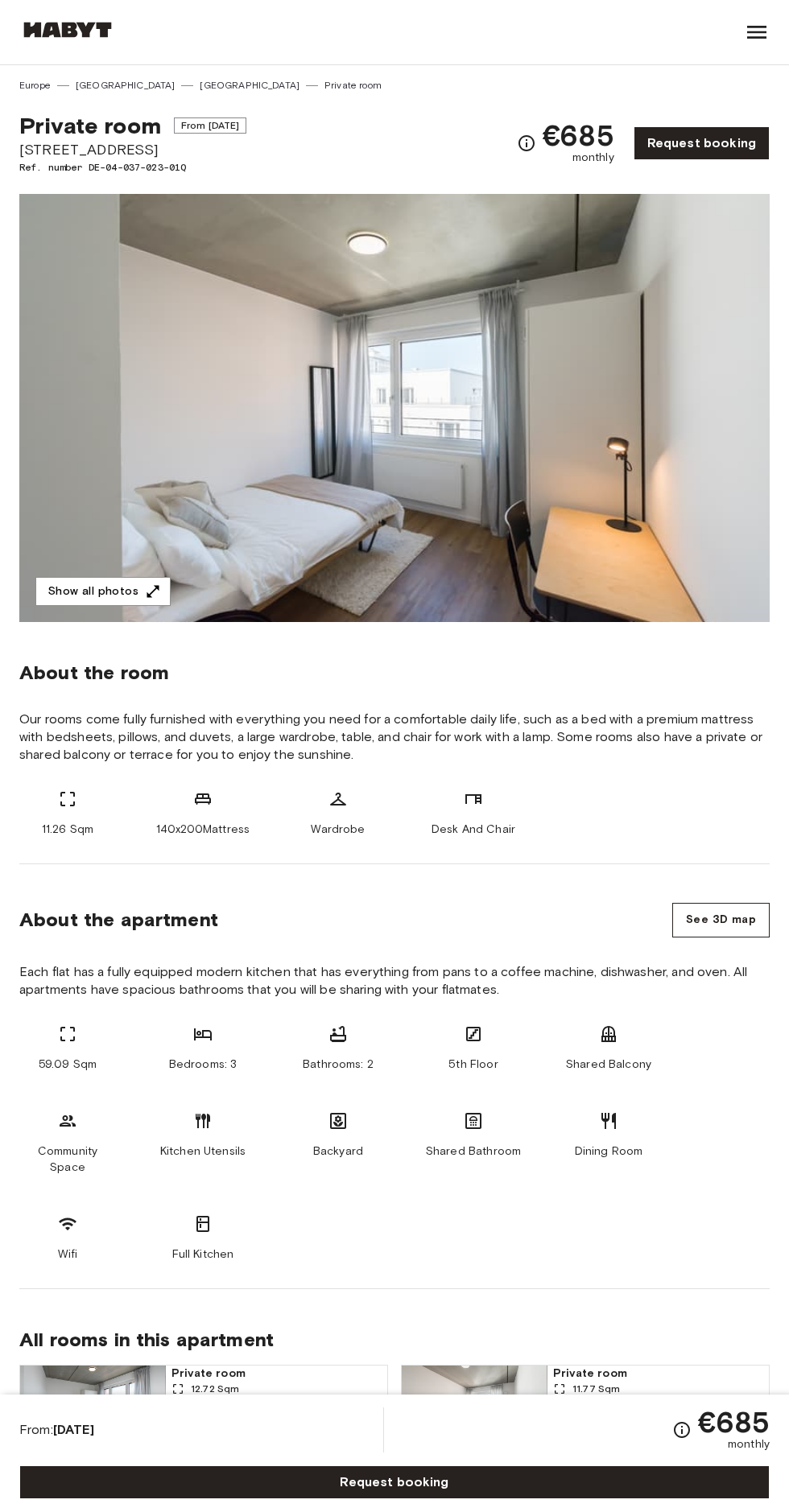
click at [120, 598] on button "Show all photos" at bounding box center [102, 592] width 135 height 30
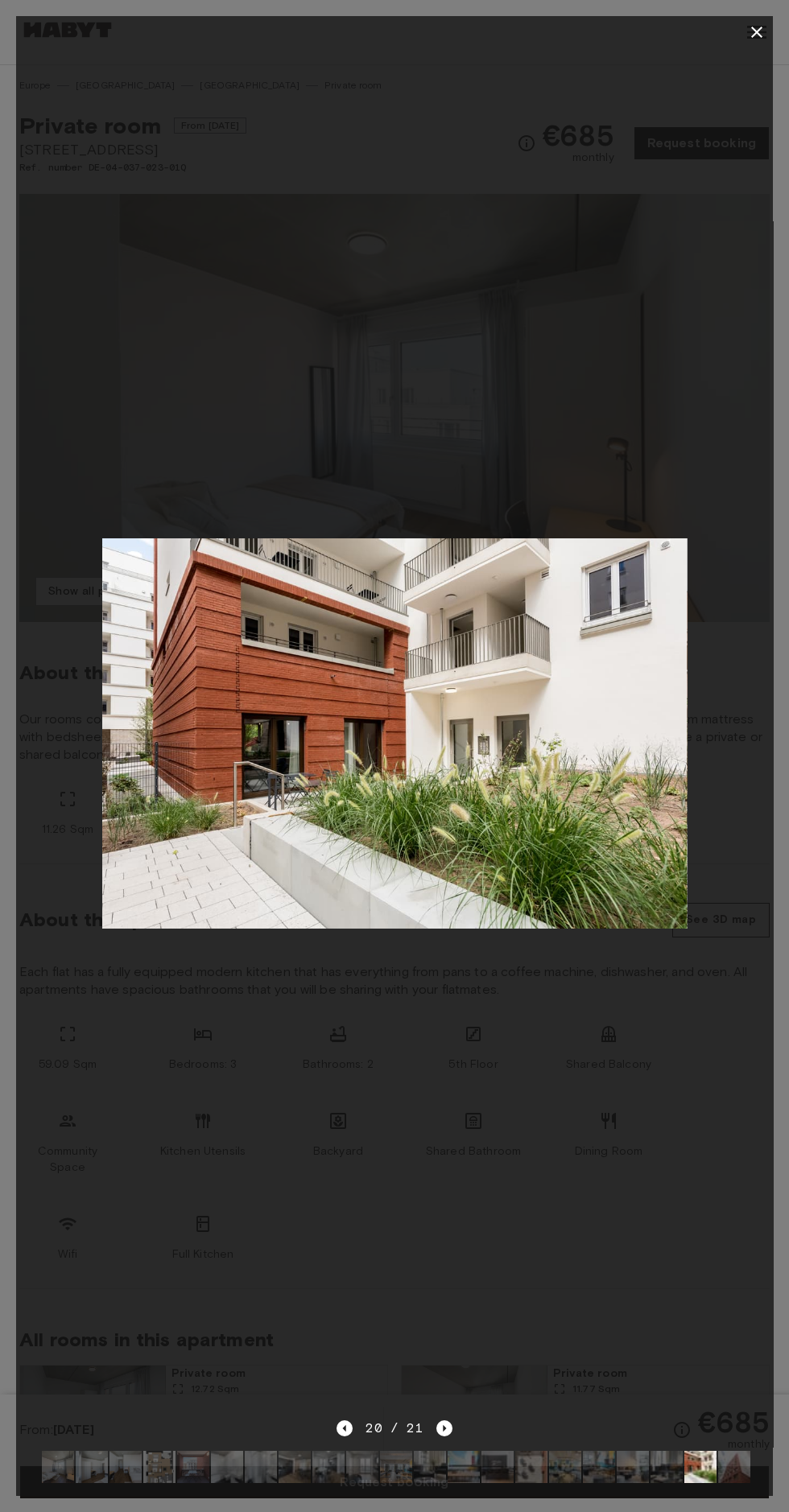
click at [741, 31] on button "button" at bounding box center [756, 32] width 32 height 32
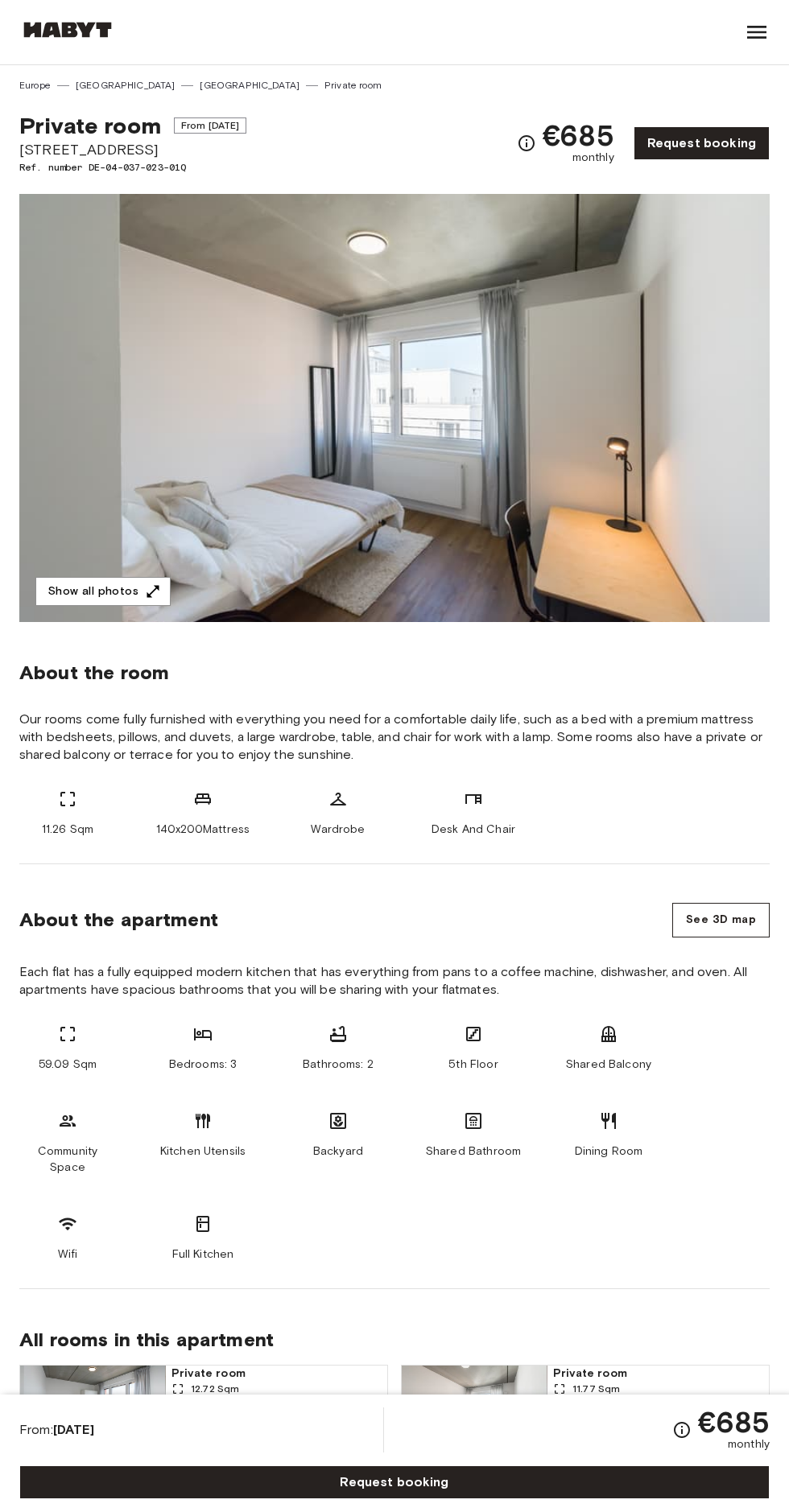
copy div "Private room From Oct 4 2025 Gref-Völsing-Straße 15"
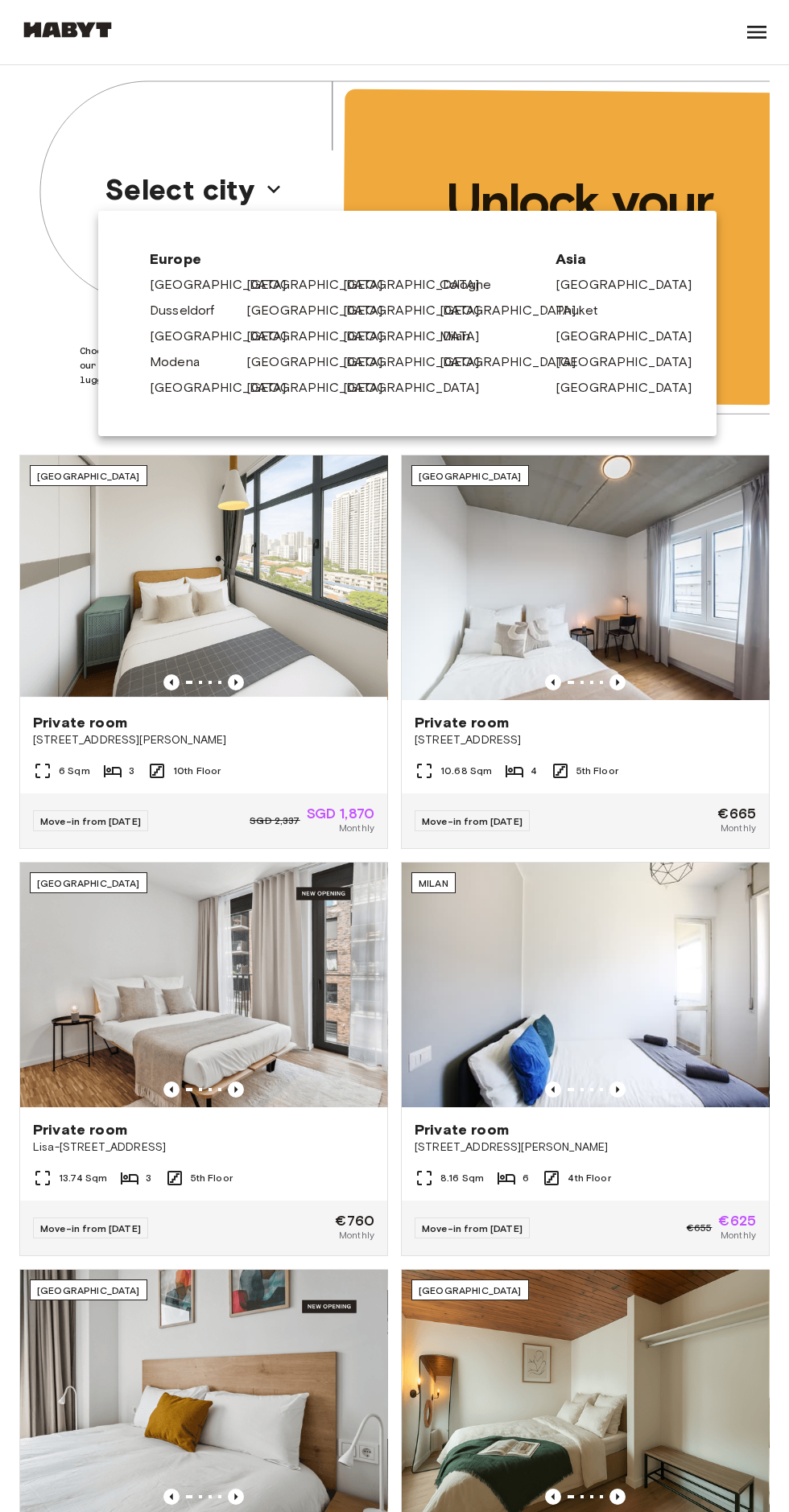
click at [259, 282] on link "[GEOGRAPHIC_DATA]" at bounding box center [323, 285] width 153 height 19
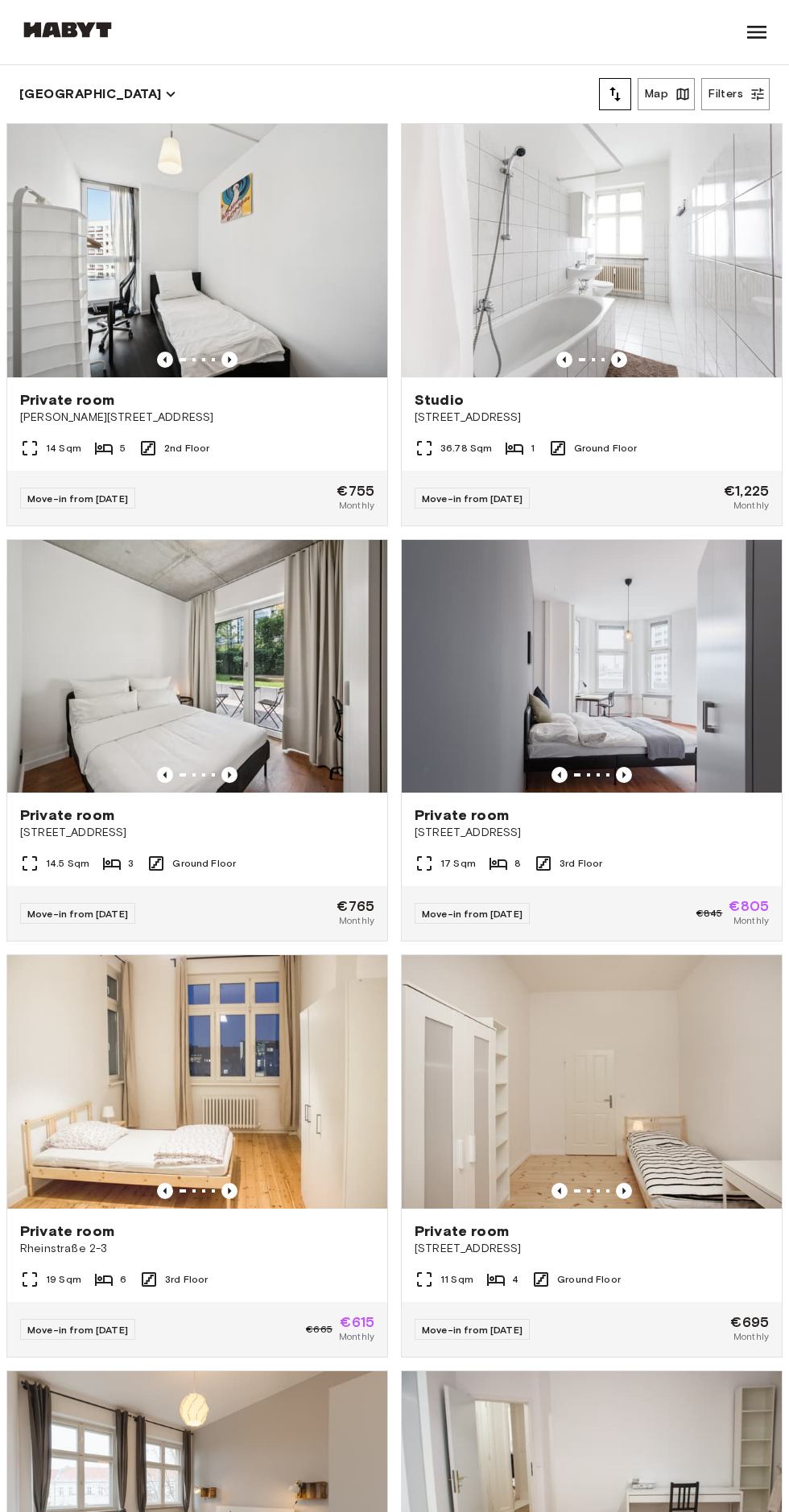
click at [100, 466] on div "14 Sqm 5 2nd Floor" at bounding box center [197, 454] width 379 height 32
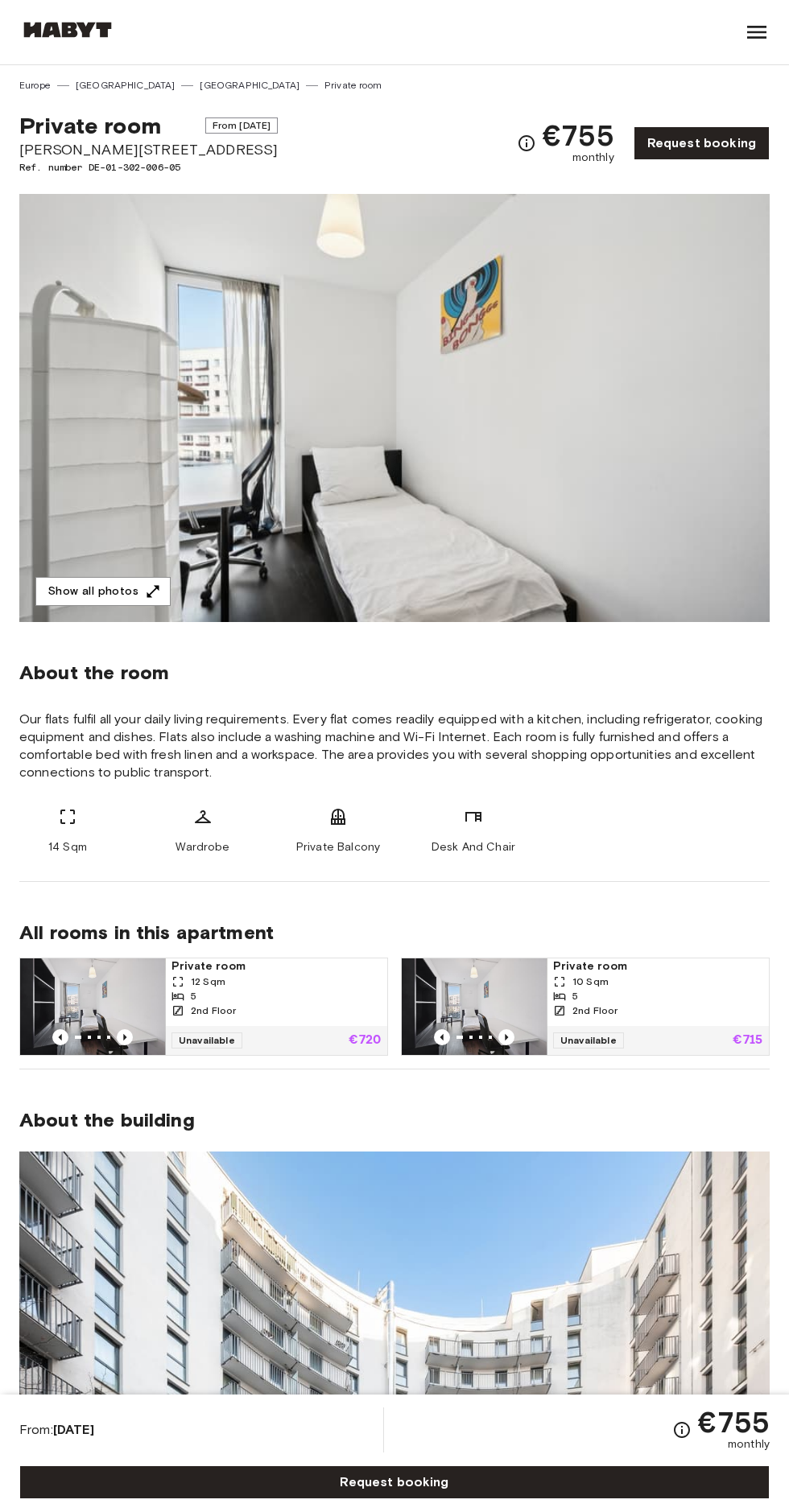
click at [88, 593] on button "Show all photos" at bounding box center [102, 592] width 135 height 30
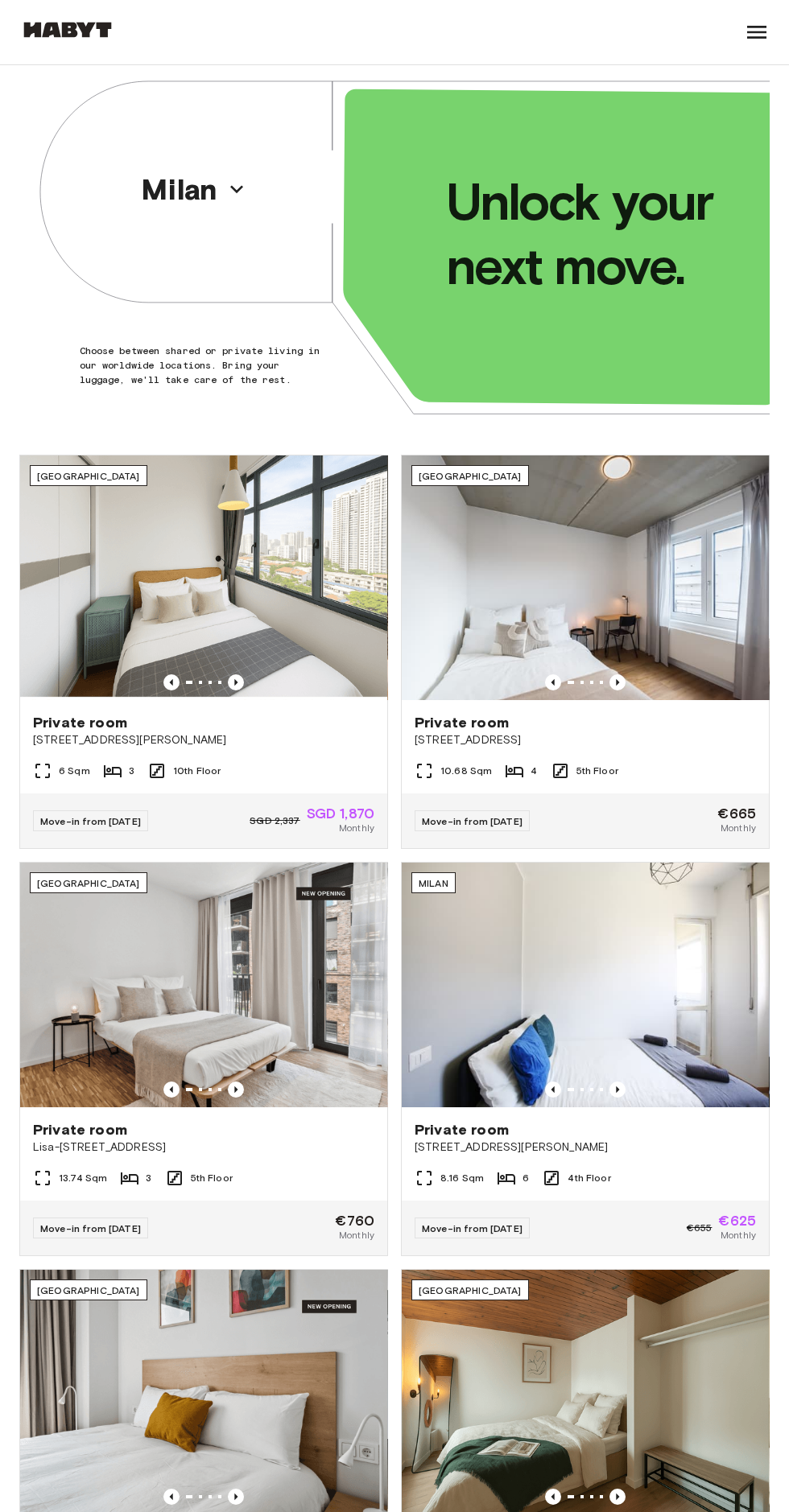
click at [229, 181] on icon "button" at bounding box center [237, 189] width 26 height 26
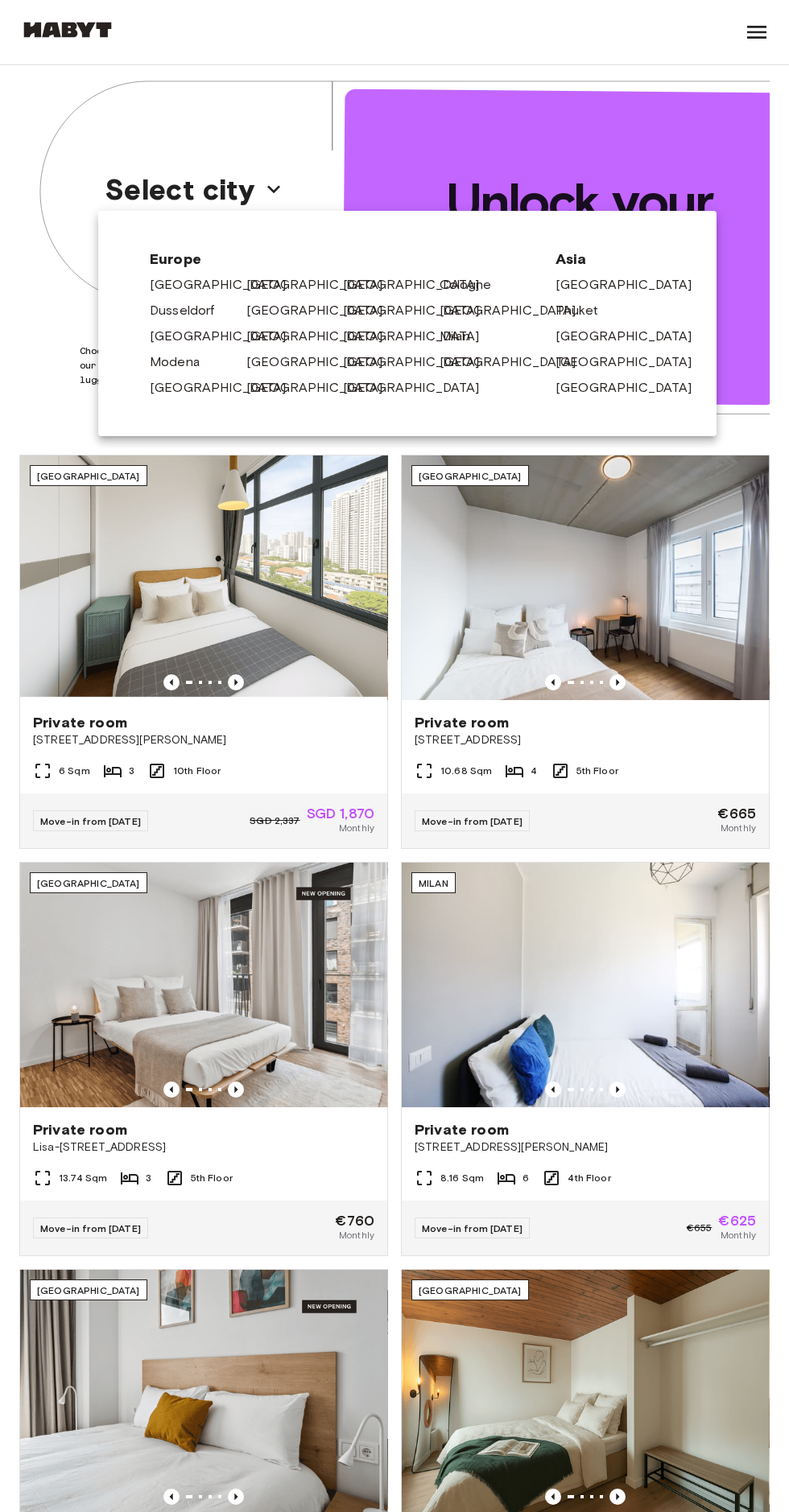
click at [289, 364] on link "[GEOGRAPHIC_DATA]" at bounding box center [323, 362] width 153 height 19
